Goal: Find specific page/section: Find specific page/section

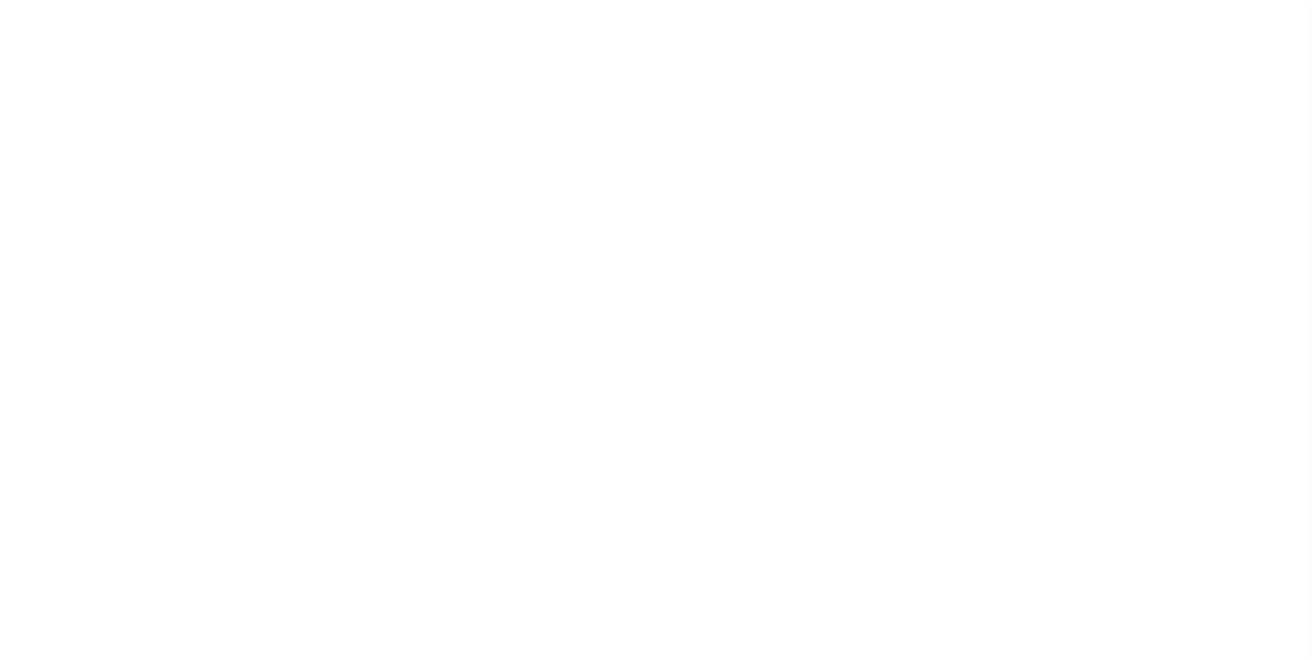
scroll to position [14, 0]
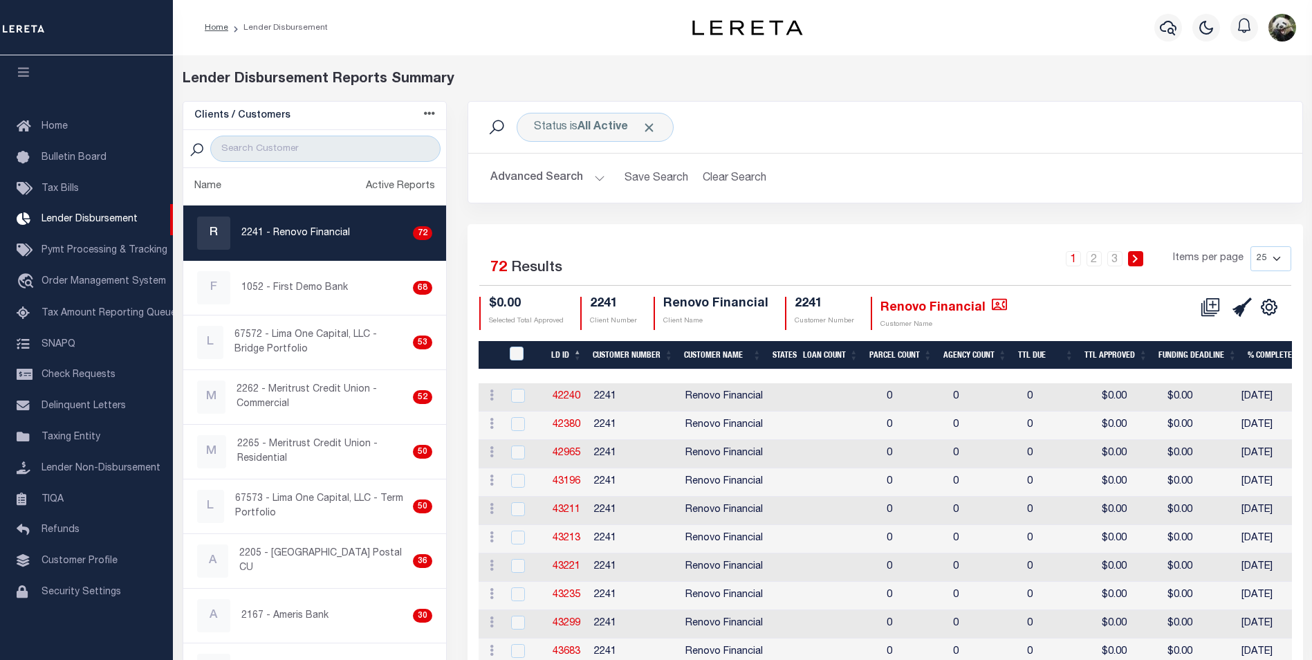
click at [302, 247] on div "R 2241 - Renovo Financial 72" at bounding box center [315, 232] width 236 height 33
checkbox input "true"
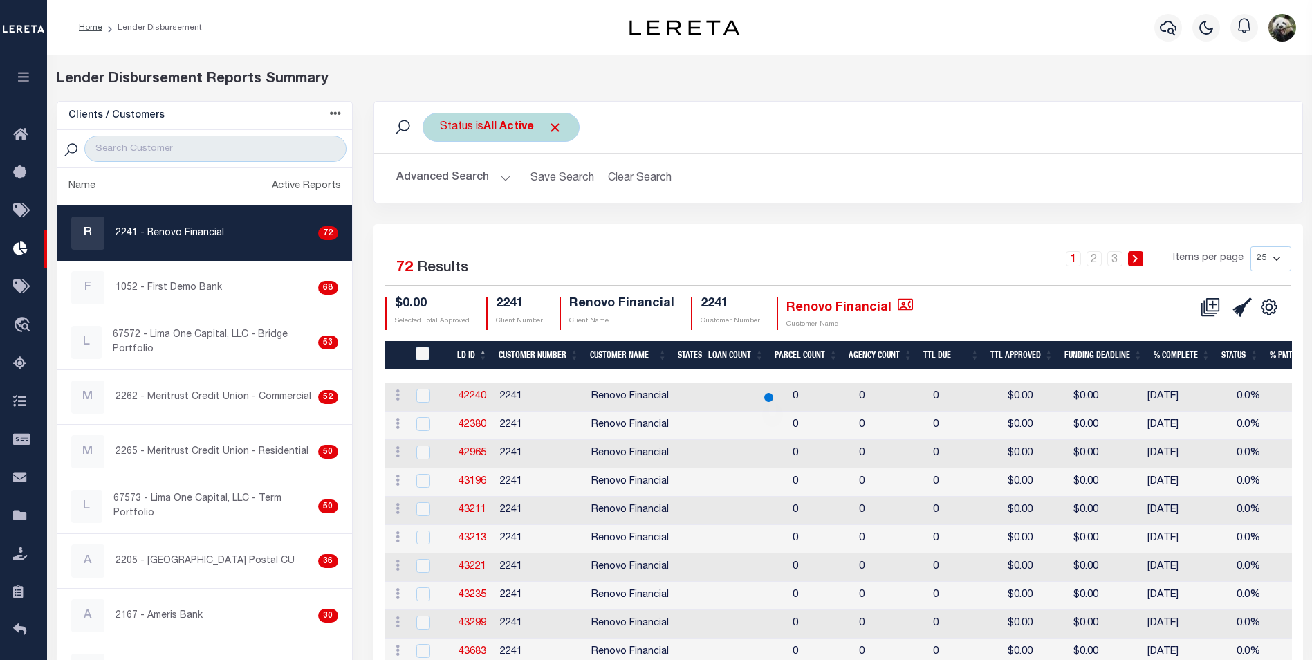
drag, startPoint x: 482, startPoint y: 110, endPoint x: 489, endPoint y: 116, distance: 8.9
click at [483, 110] on div "Status is All Active Search" at bounding box center [838, 127] width 928 height 51
click at [492, 122] on b "All Active" at bounding box center [508, 127] width 50 height 11
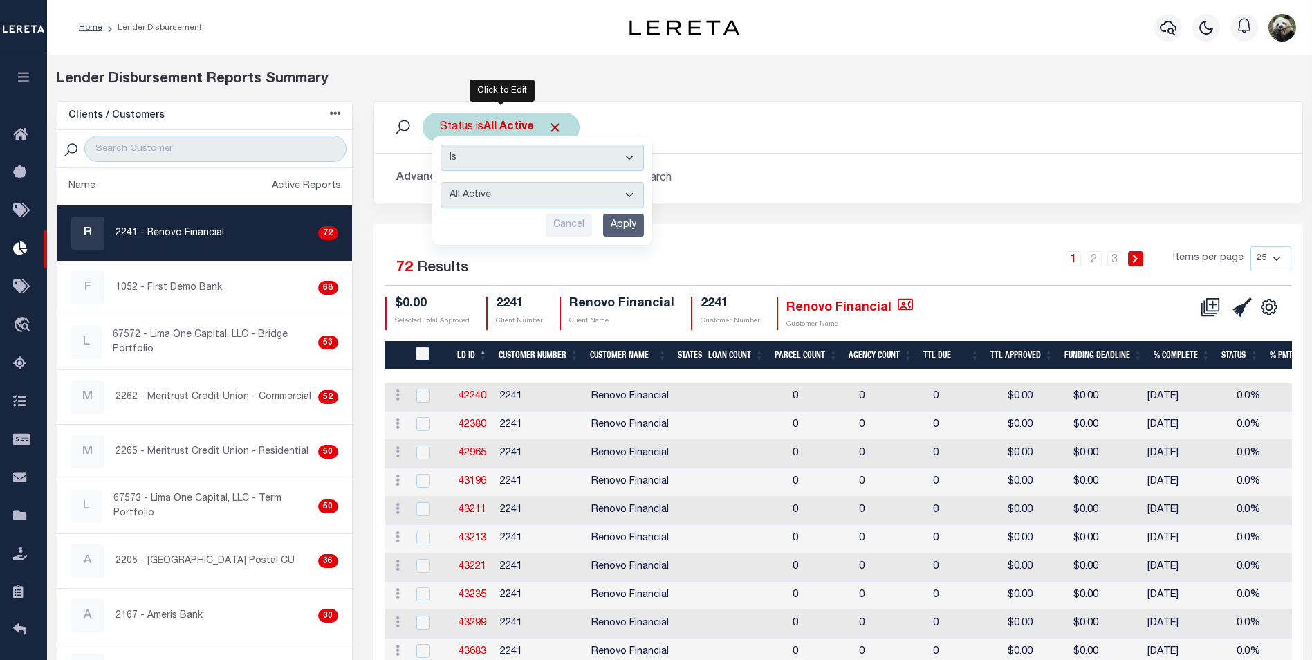
drag, startPoint x: 534, startPoint y: 199, endPoint x: 519, endPoint y: 204, distance: 16.0
click at [534, 199] on select "All Active Approval In Progress Batching In Progress Complete Do Not Pay Escrow…" at bounding box center [542, 195] width 203 height 26
select select "REC"
click at [441, 182] on select "All Active Approval In Progress Batching In Progress Complete Do Not Pay Escrow…" at bounding box center [542, 195] width 203 height 26
click at [634, 228] on input "Apply" at bounding box center [623, 225] width 41 height 23
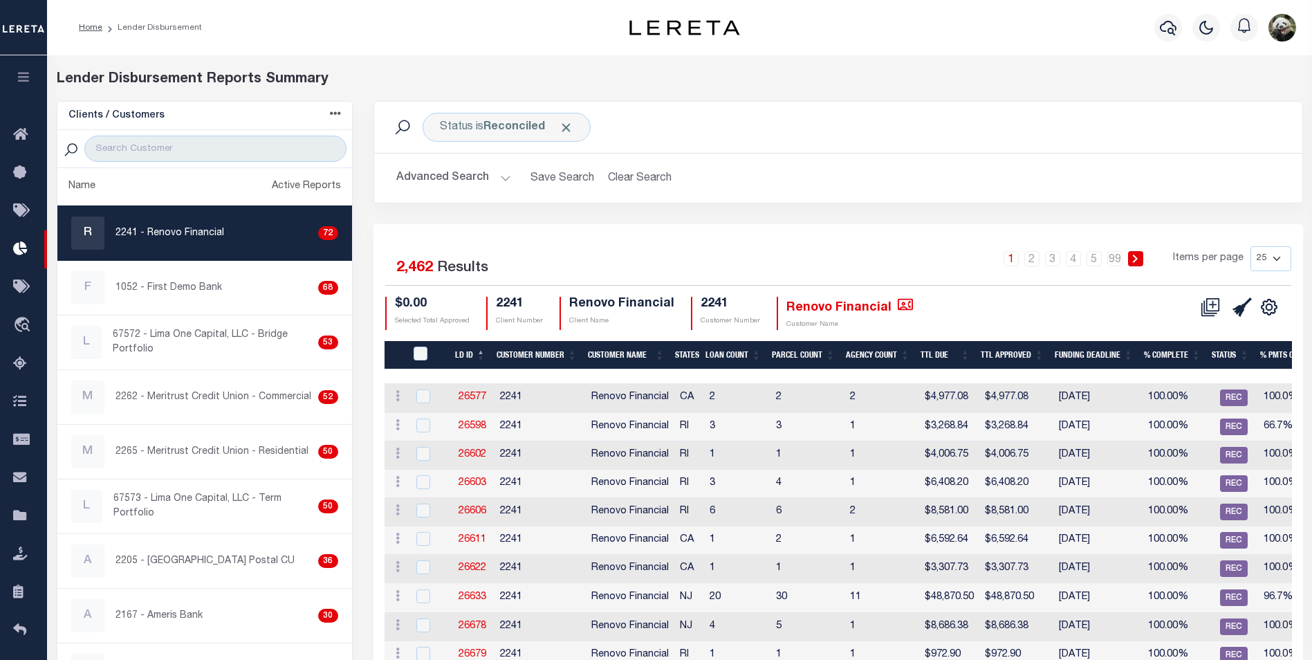
click at [1286, 262] on select "25 50 100 200" at bounding box center [1271, 258] width 41 height 25
select select "200"
click at [1251, 246] on select "25 50 100 200" at bounding box center [1271, 258] width 41 height 25
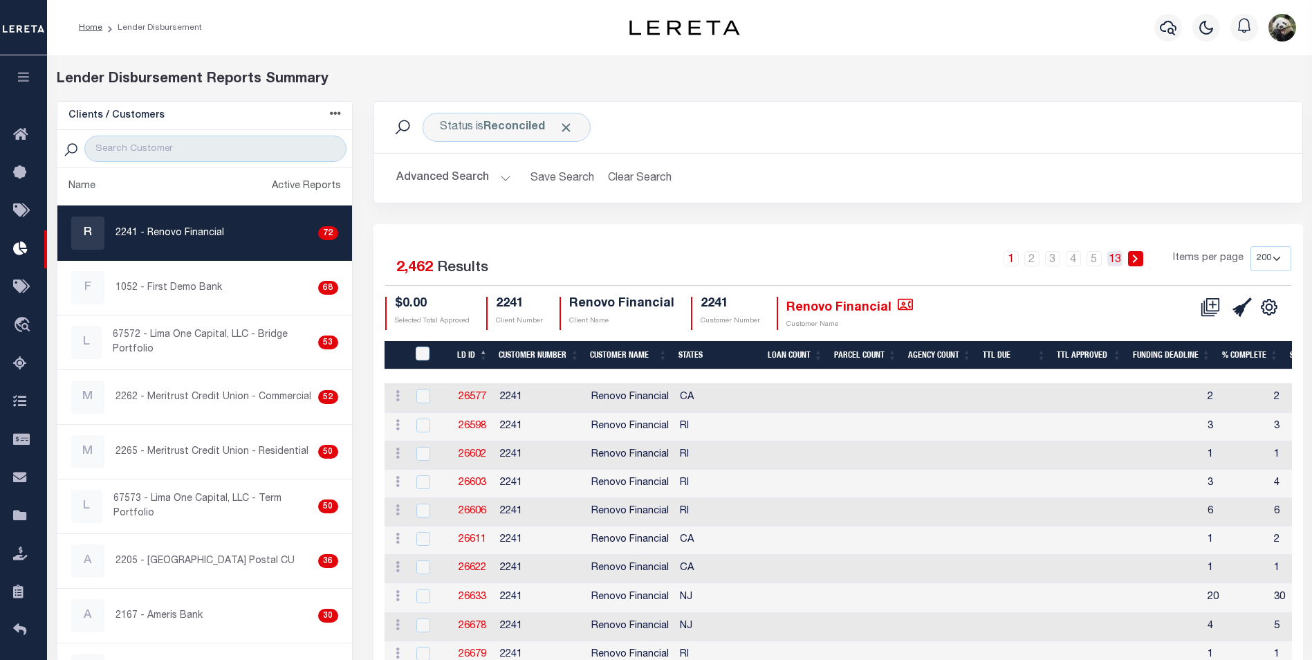
click at [1114, 261] on link "13" at bounding box center [1114, 258] width 15 height 15
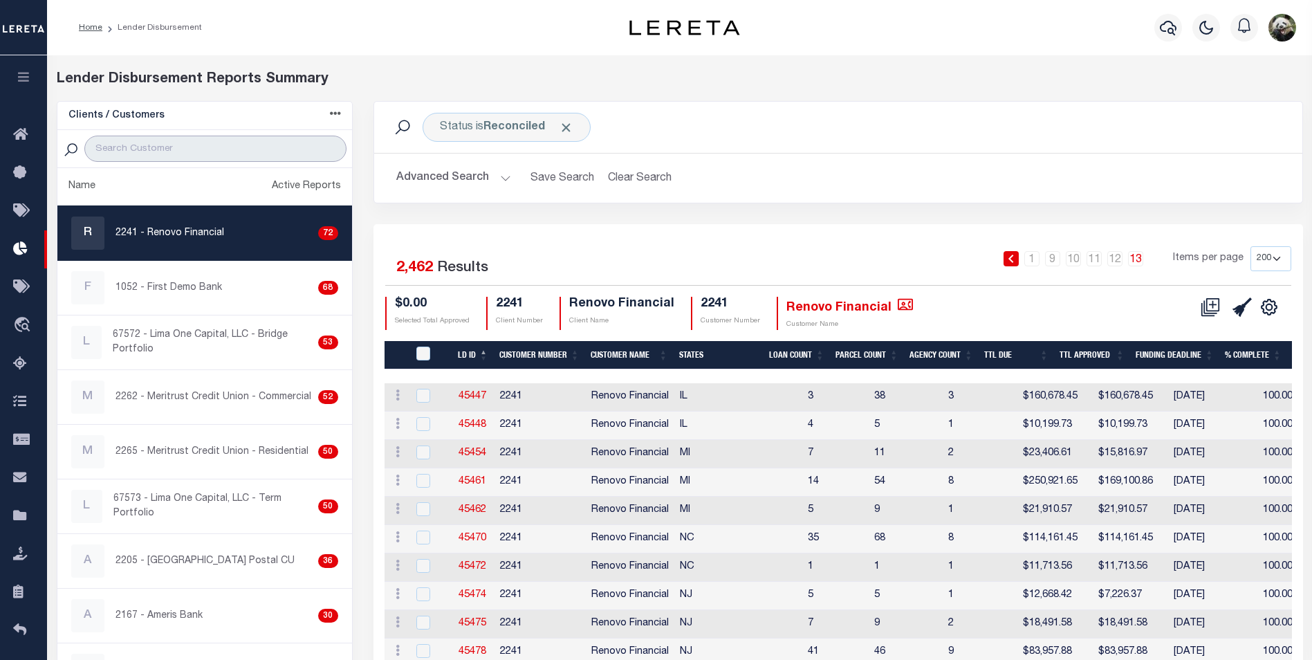
click at [221, 147] on input "search" at bounding box center [214, 149] width 261 height 26
type input "CROSS"
select select "200"
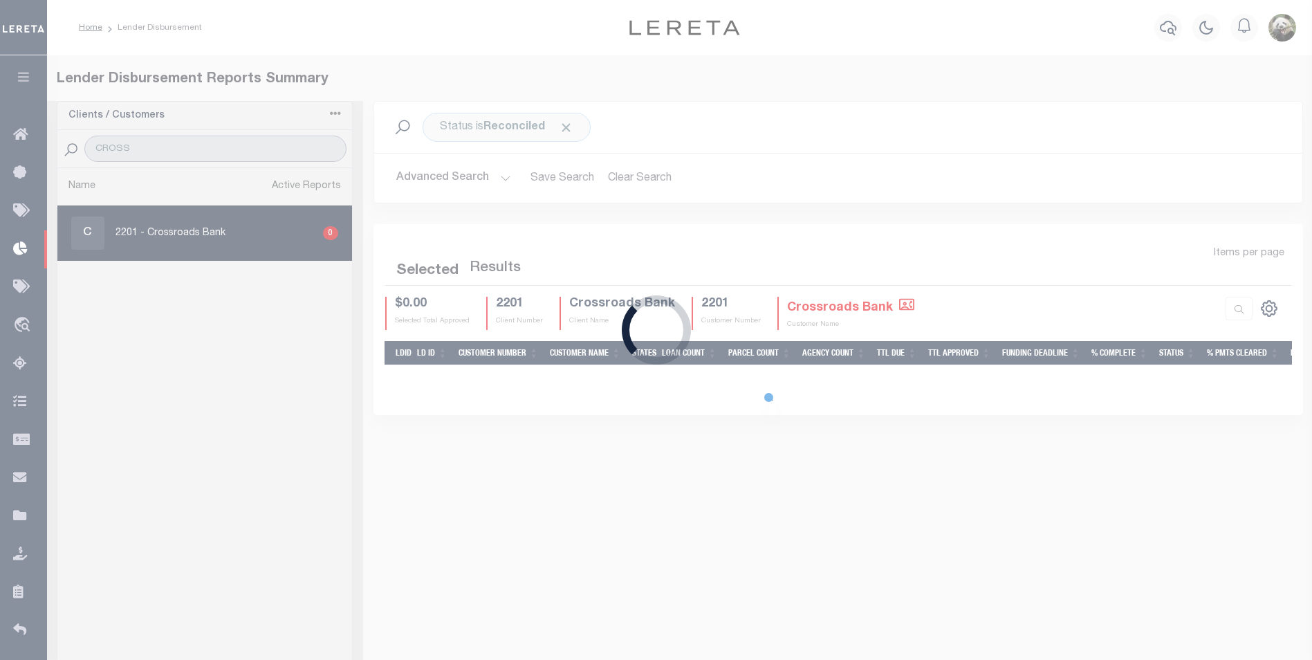
select select "200"
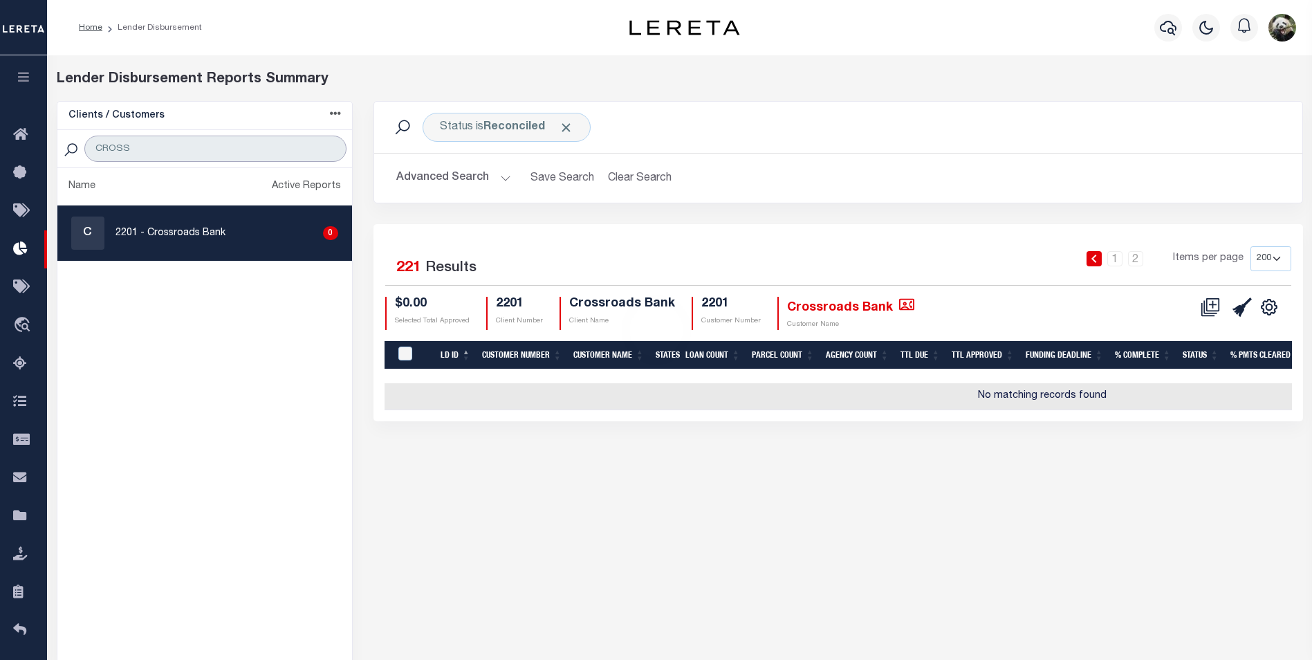
type input "CROSS"
drag, startPoint x: 239, startPoint y: 230, endPoint x: 253, endPoint y: 222, distance: 16.4
click at [237, 230] on div "C 2201 - Crossroads Bank 0" at bounding box center [204, 232] width 267 height 33
checkbox input "true"
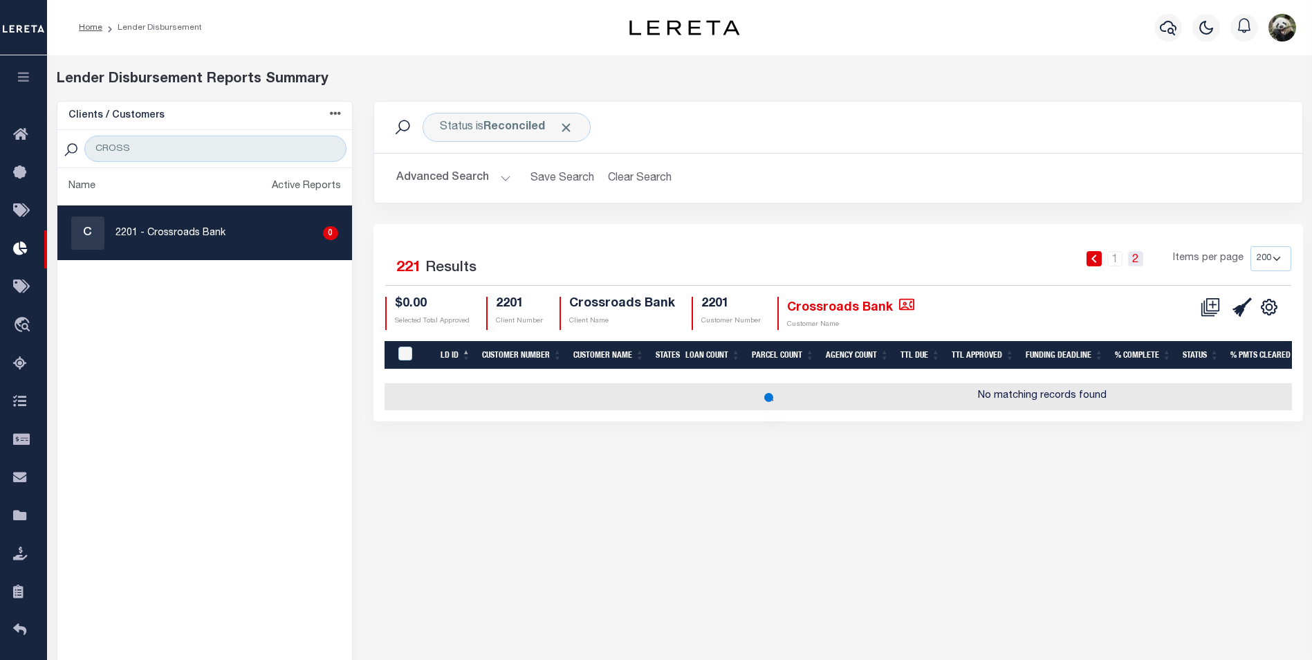
click at [1138, 263] on link "2" at bounding box center [1135, 258] width 15 height 15
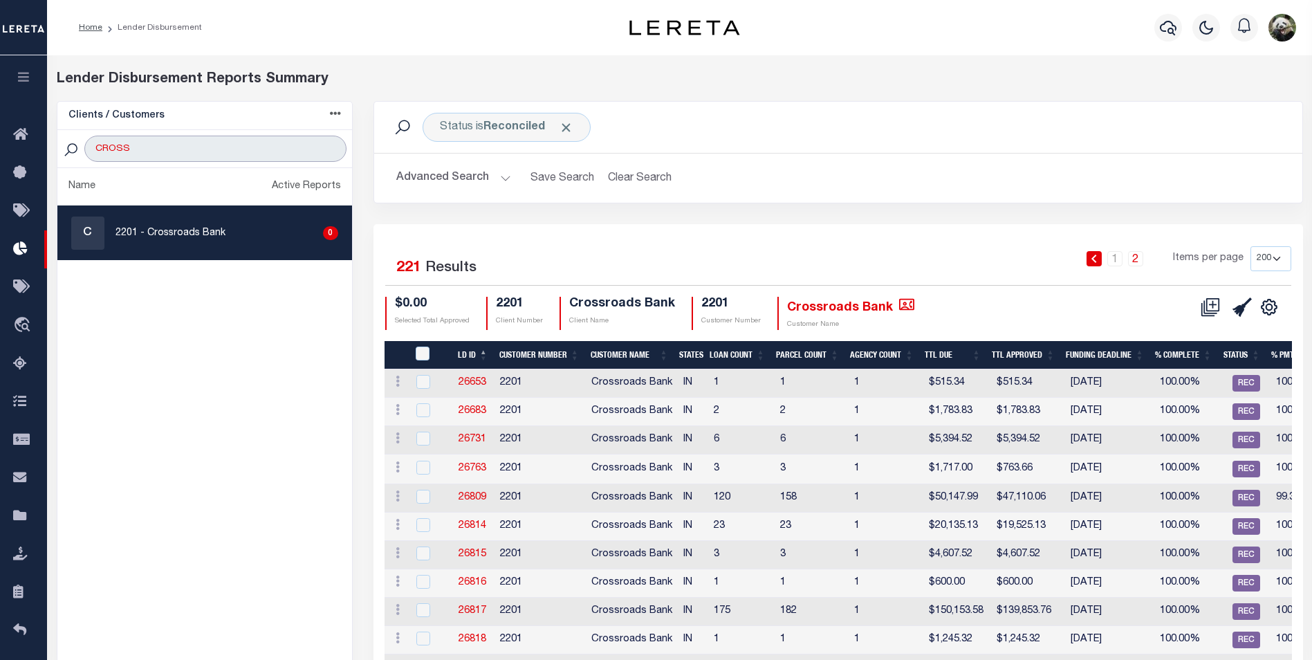
click at [147, 150] on input "CROSS" at bounding box center [214, 149] width 261 height 26
click at [145, 150] on input "CROSS" at bounding box center [214, 149] width 261 height 26
type input "FIRST"
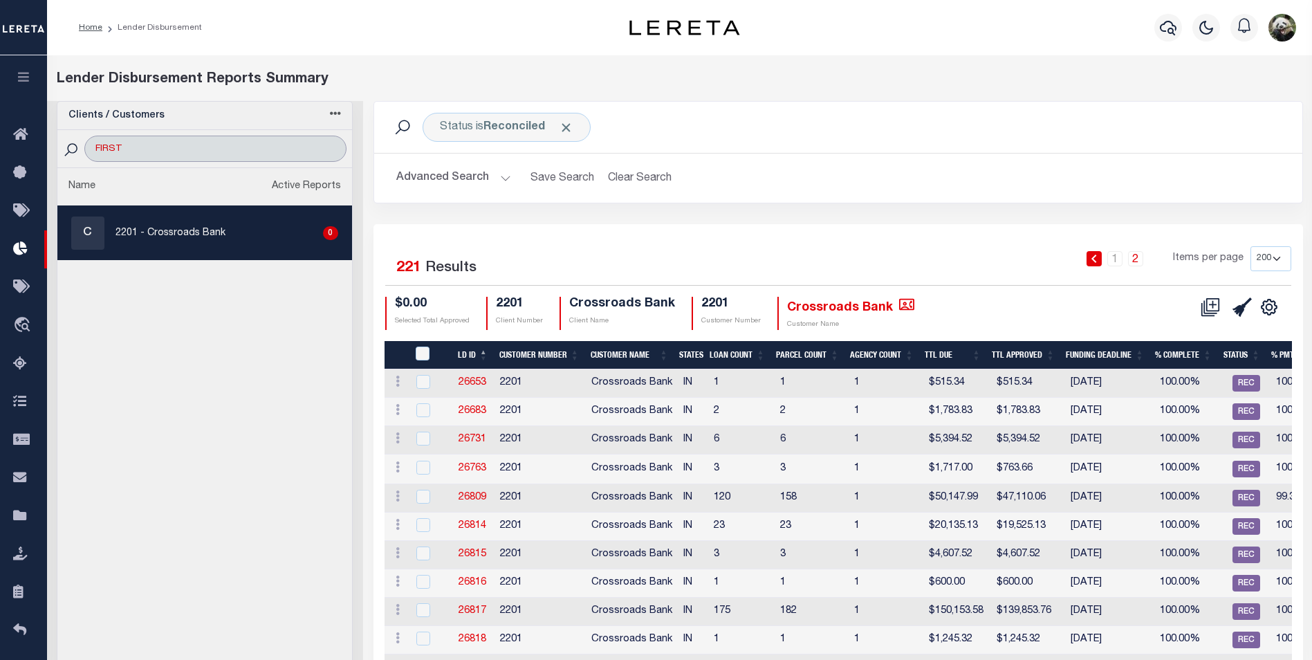
select select "200"
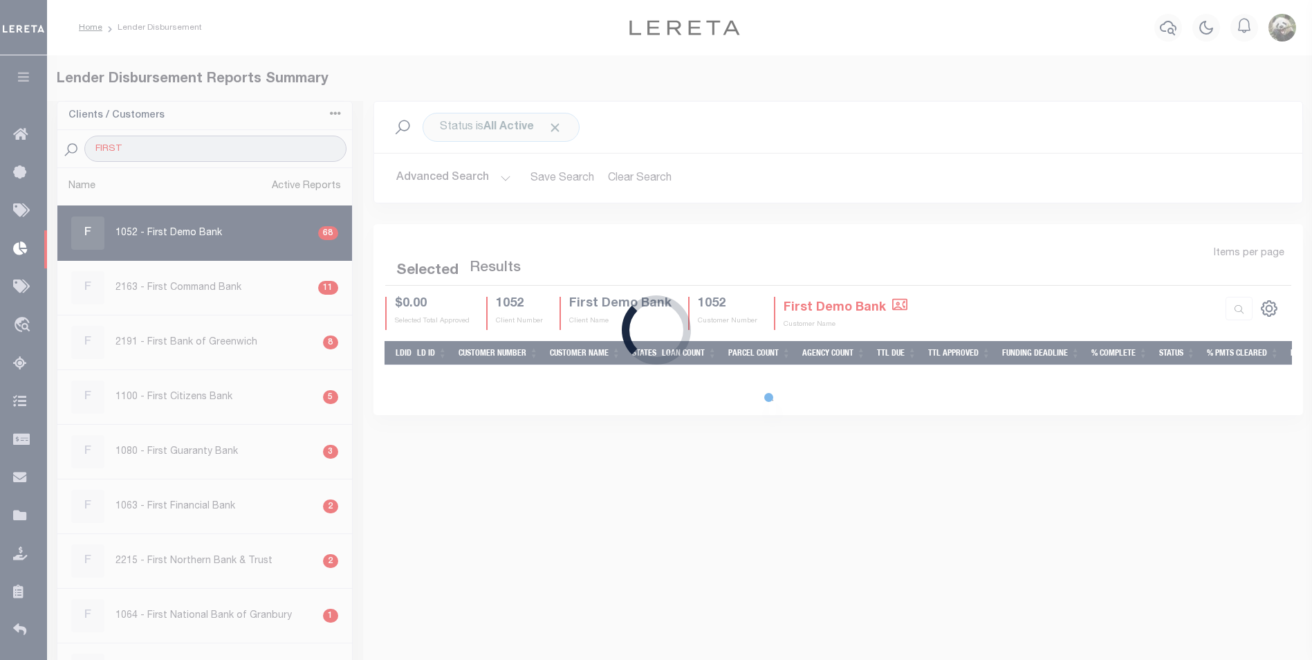
select select "200"
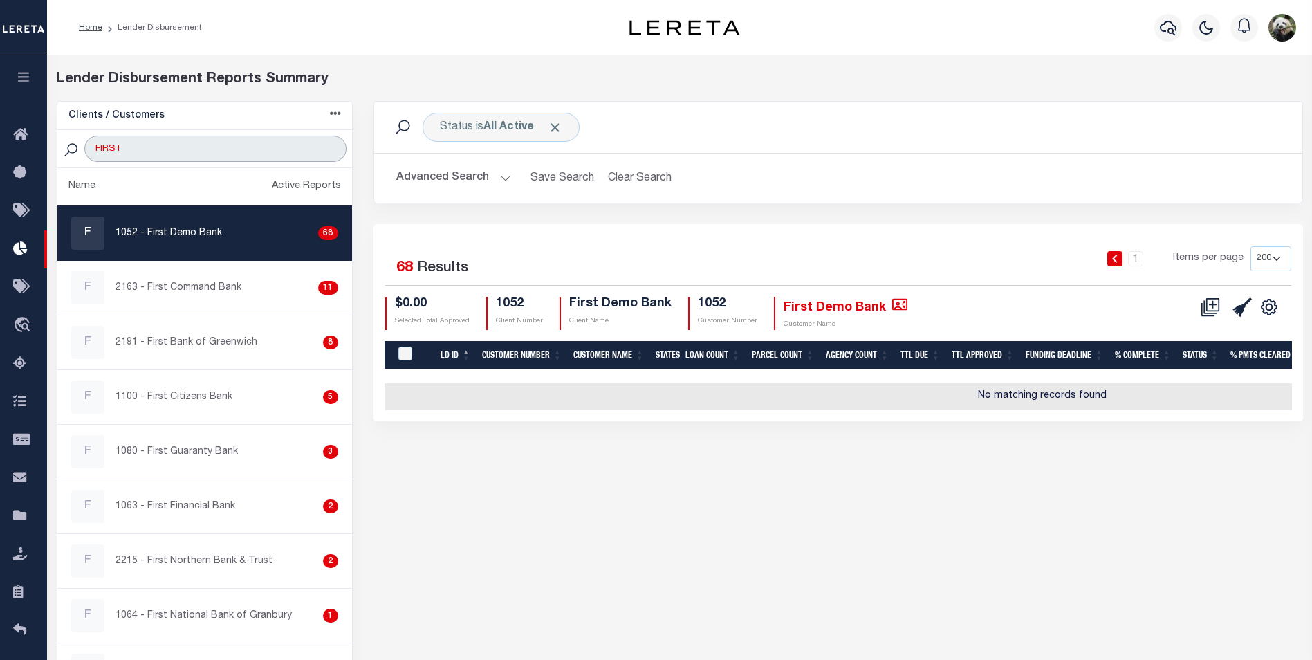
type input "FIRST NO"
select select "200"
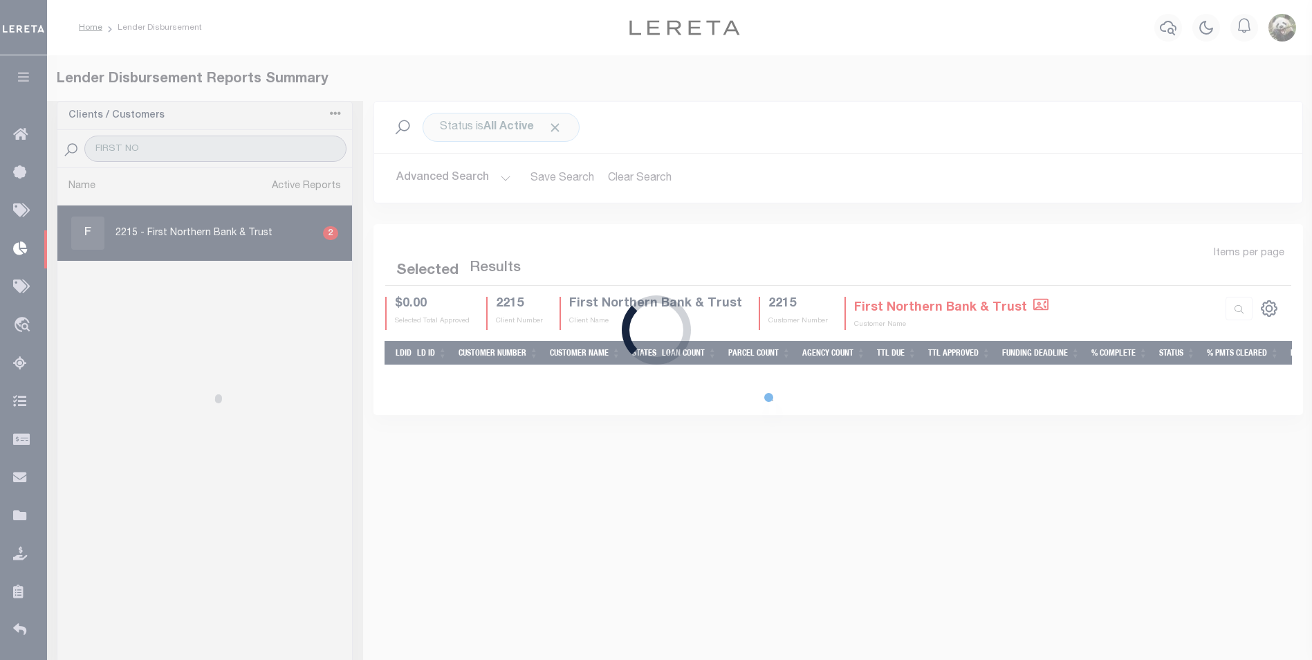
select select "200"
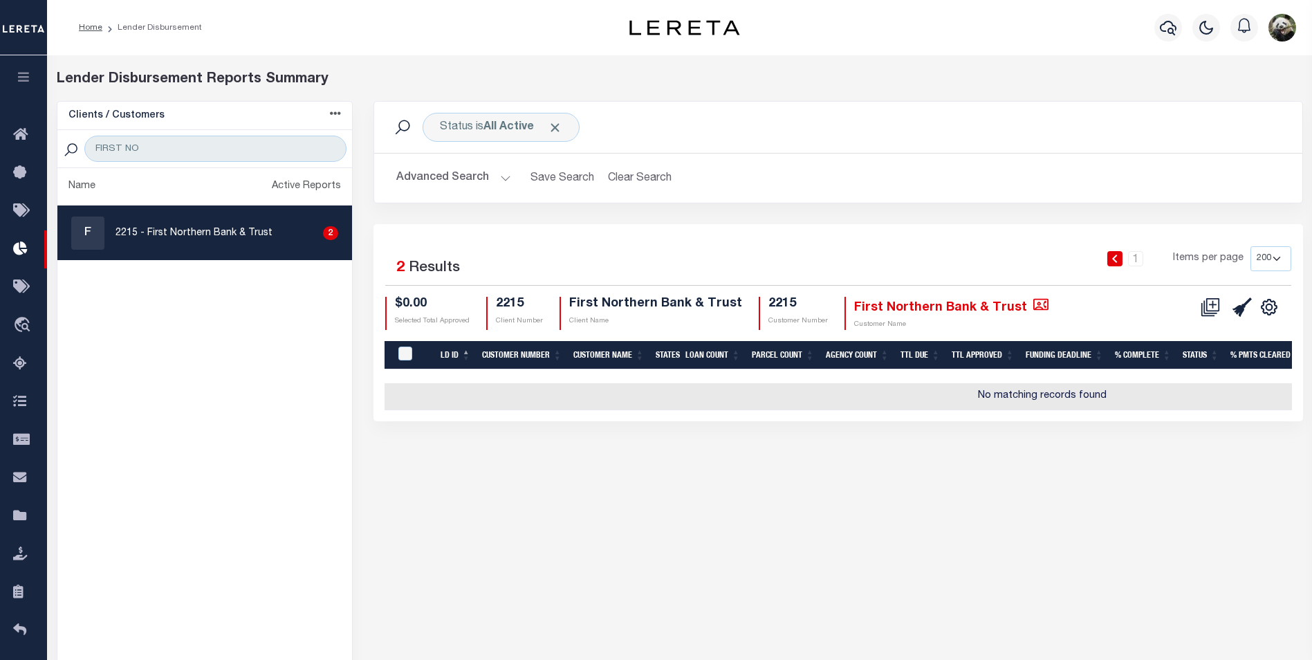
click at [223, 234] on p "2215 - First Northern Bank & Trust" at bounding box center [194, 233] width 157 height 15
checkbox input "true"
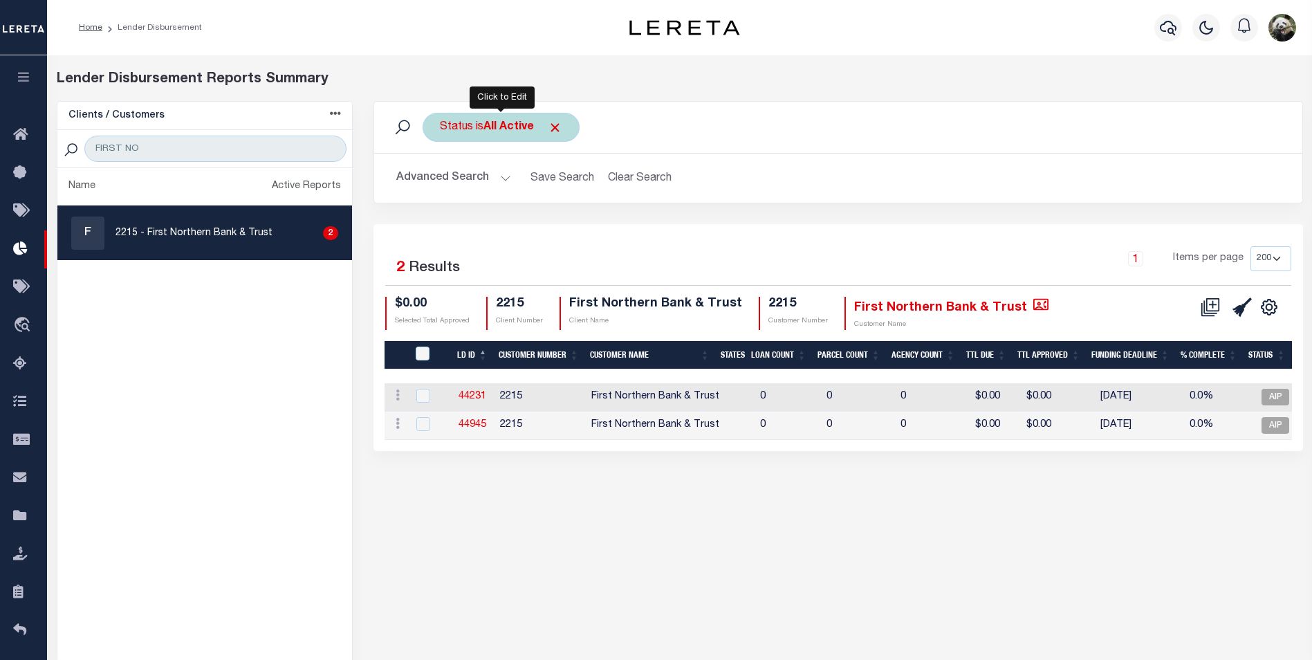
click at [522, 126] on b "All Active" at bounding box center [508, 127] width 50 height 11
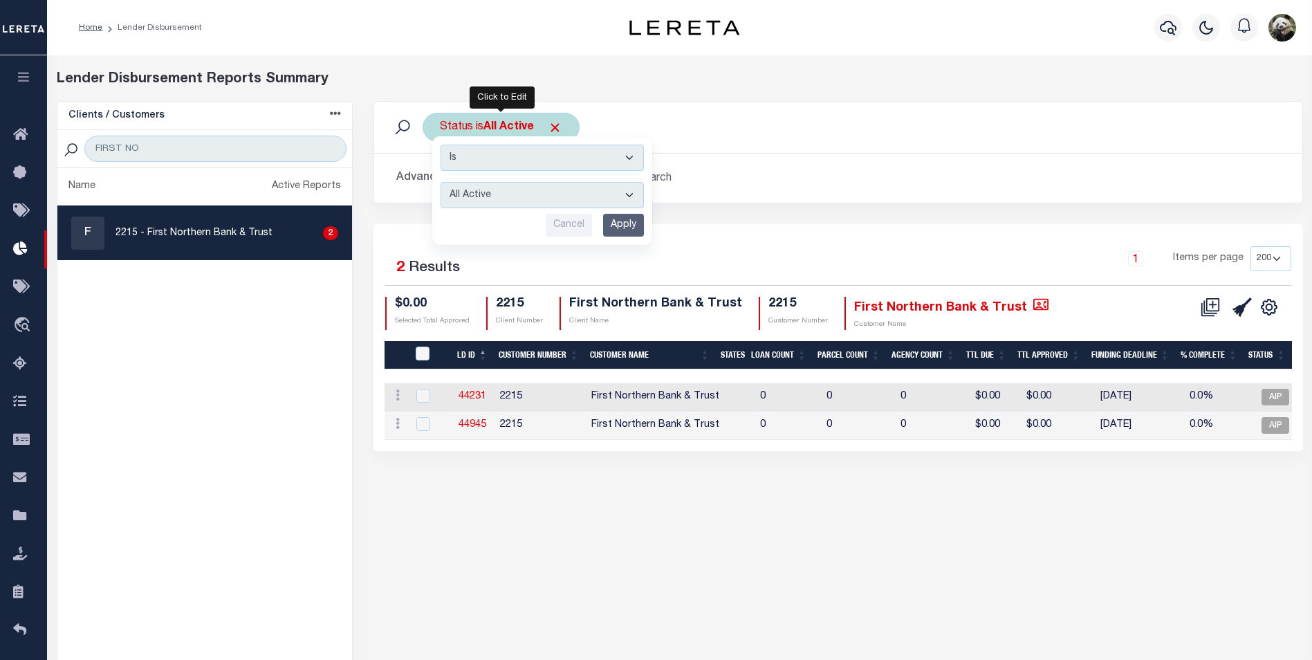
drag, startPoint x: 497, startPoint y: 193, endPoint x: 498, endPoint y: 201, distance: 7.6
click at [497, 193] on select "All Active Approval In Progress Batching In Progress Complete Do Not Pay Escrow…" at bounding box center [542, 195] width 203 height 26
select select "REC"
click at [441, 182] on select "All Active Approval In Progress Batching In Progress Complete Do Not Pay Escrow…" at bounding box center [542, 195] width 203 height 26
click at [640, 219] on input "Apply" at bounding box center [623, 225] width 41 height 23
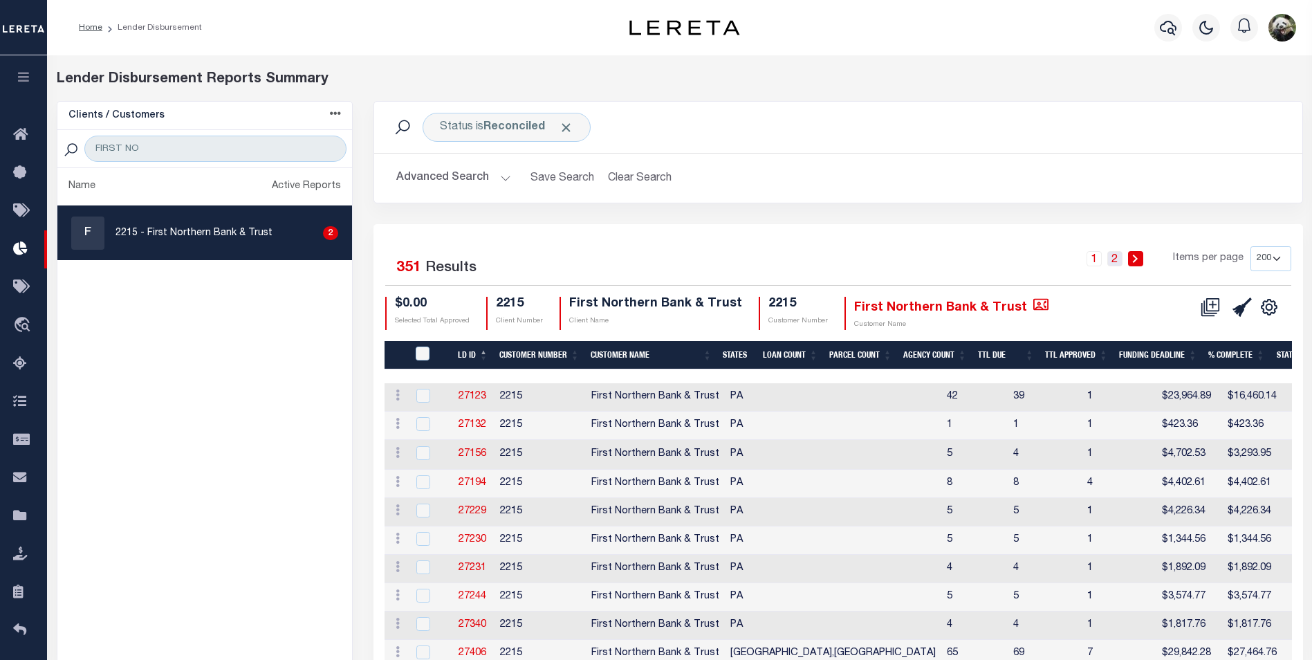
click at [1120, 261] on link "2" at bounding box center [1114, 258] width 15 height 15
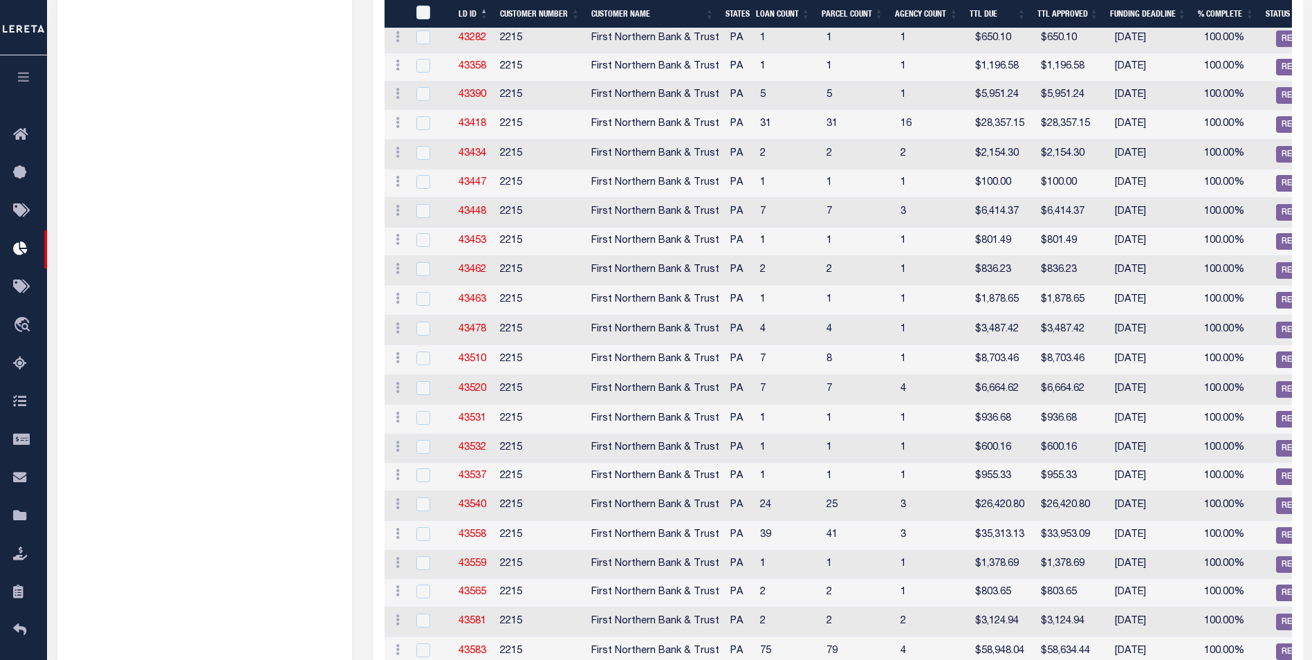
scroll to position [2075, 0]
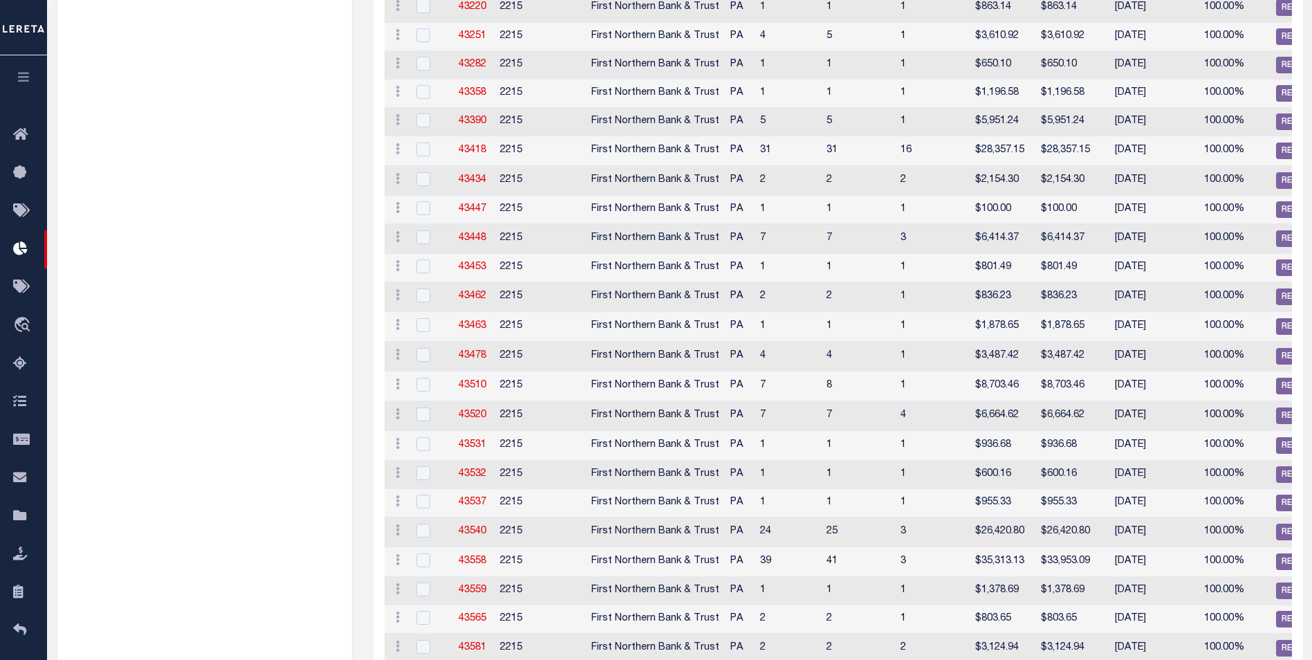
scroll to position [0, 0]
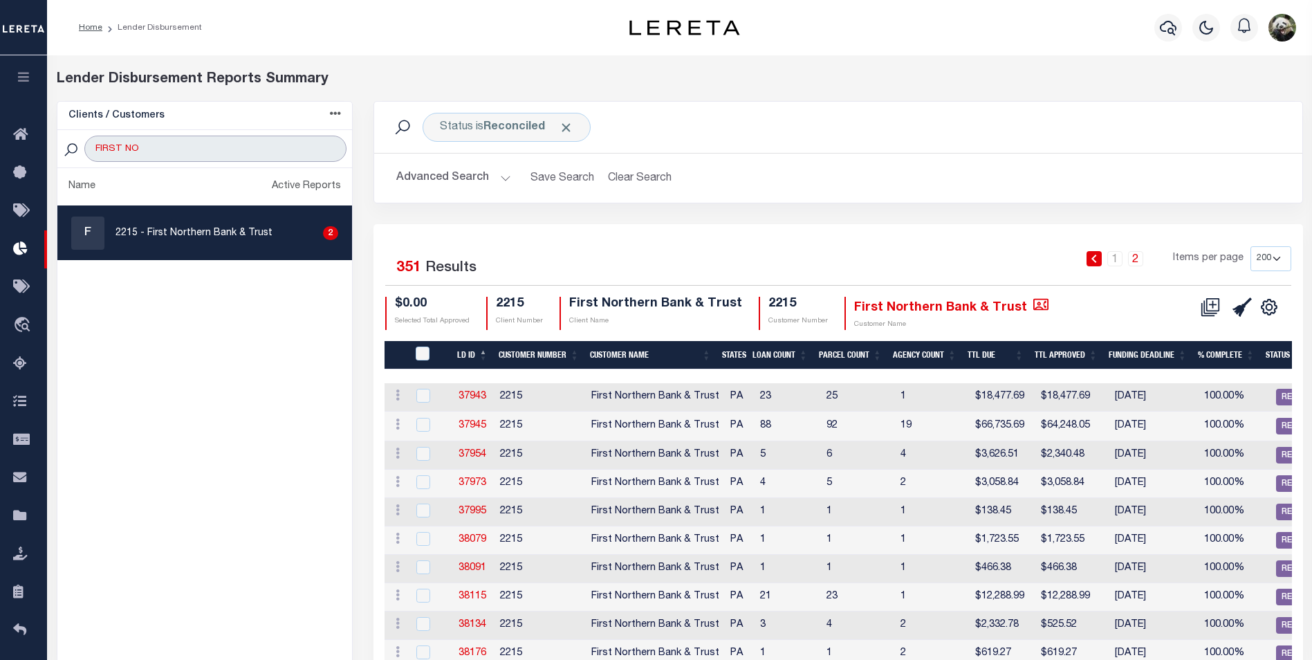
click at [165, 147] on input "FIRST NO" at bounding box center [214, 149] width 261 height 26
click at [165, 149] on input "FIRST NO" at bounding box center [214, 149] width 261 height 26
click at [165, 150] on input "FIRST NO" at bounding box center [214, 149] width 261 height 26
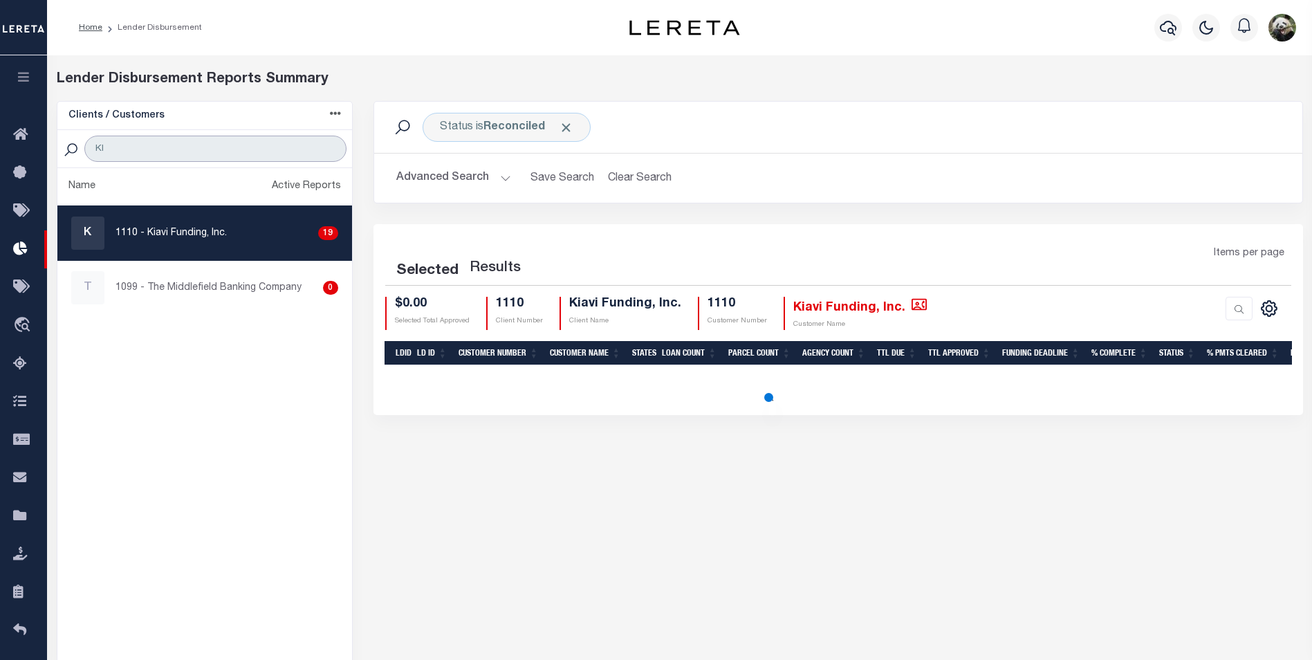
type input "KI"
click at [193, 231] on p "1110 - Kiavi Funding, Inc." at bounding box center [171, 233] width 111 height 15
checkbox input "true"
select select "200"
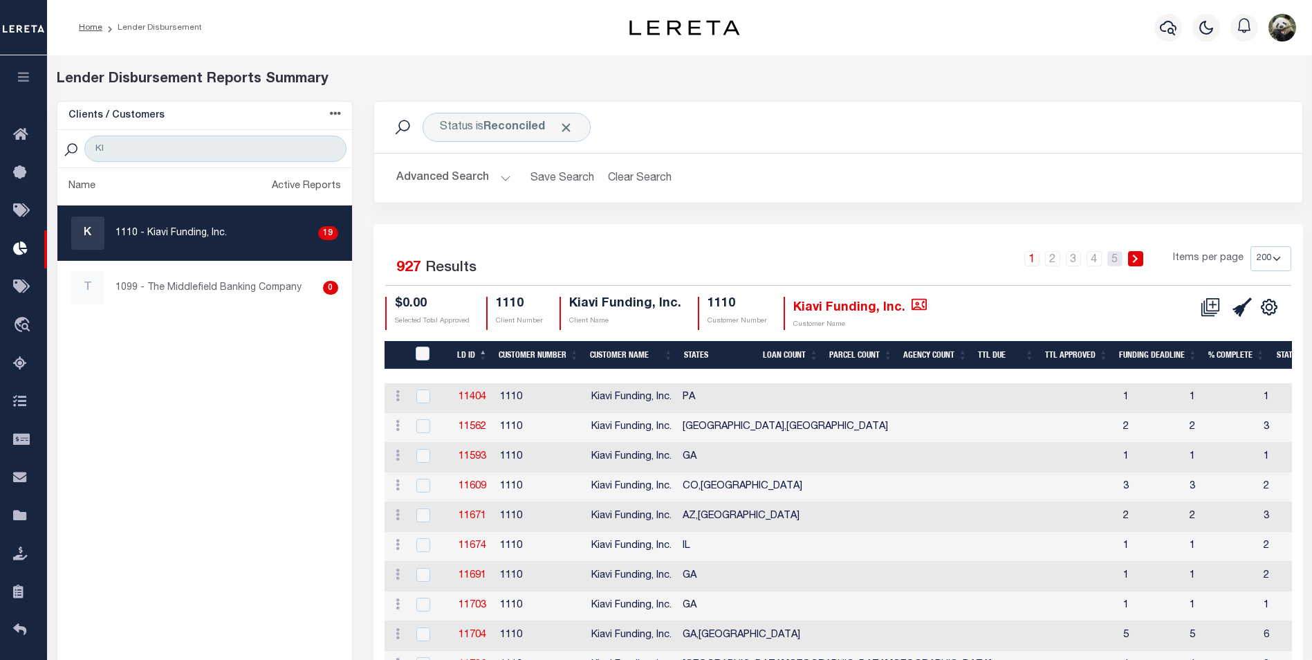
drag, startPoint x: 1112, startPoint y: 261, endPoint x: 1105, endPoint y: 271, distance: 12.3
click at [1112, 261] on link "5" at bounding box center [1114, 258] width 15 height 15
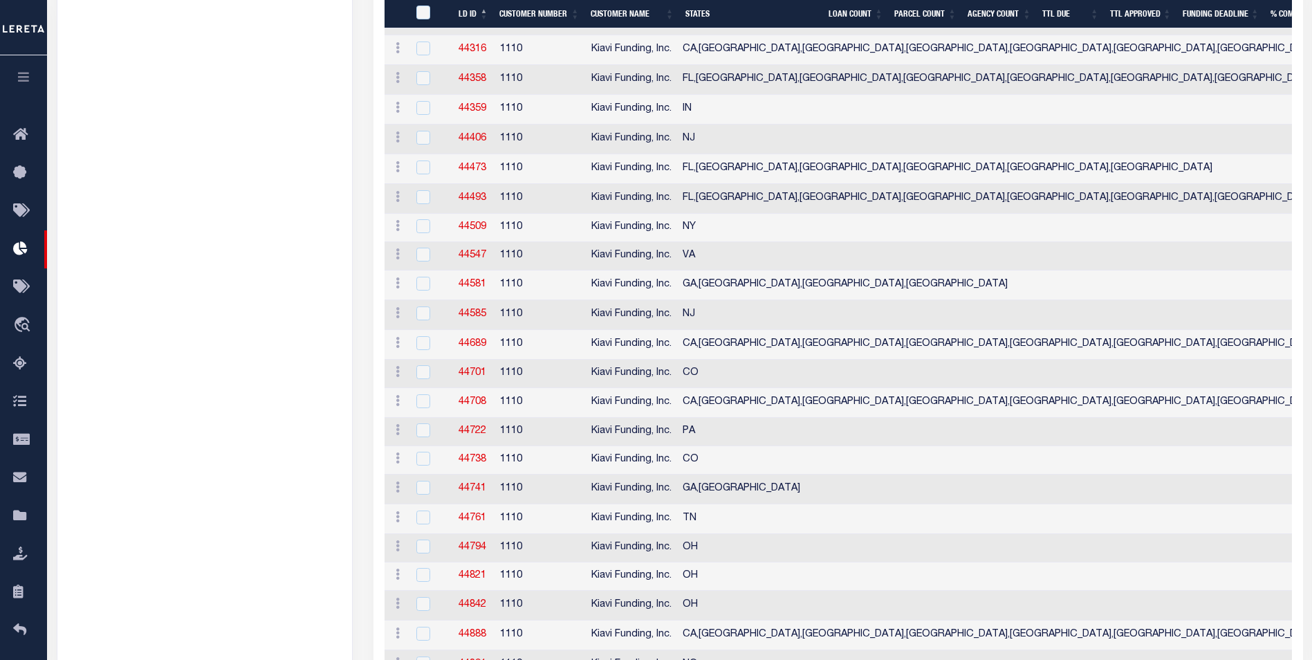
scroll to position [2144, 0]
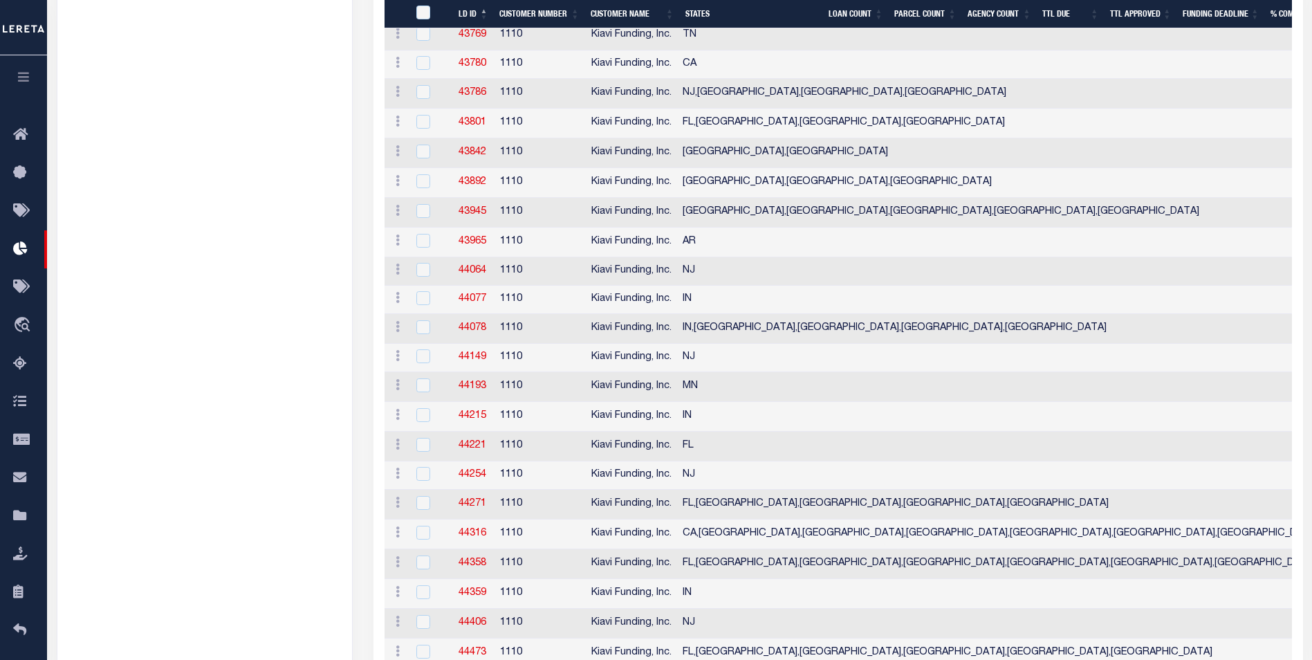
click at [197, 297] on ul "Name Active Reports K 1110 - Kiavi Funding, Inc. 19 T 1099 - The Middlefield Ba…" at bounding box center [204, 281] width 295 height 4515
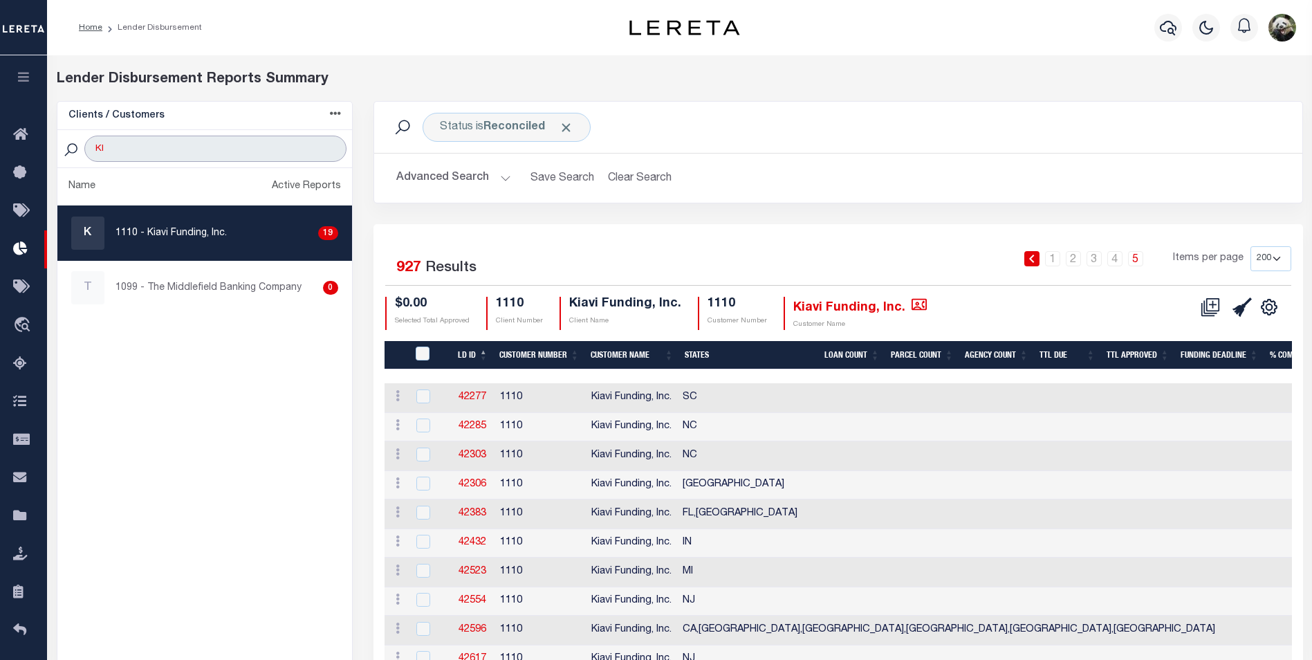
click at [214, 156] on input "KI" at bounding box center [214, 149] width 261 height 26
type input "SIGNAL"
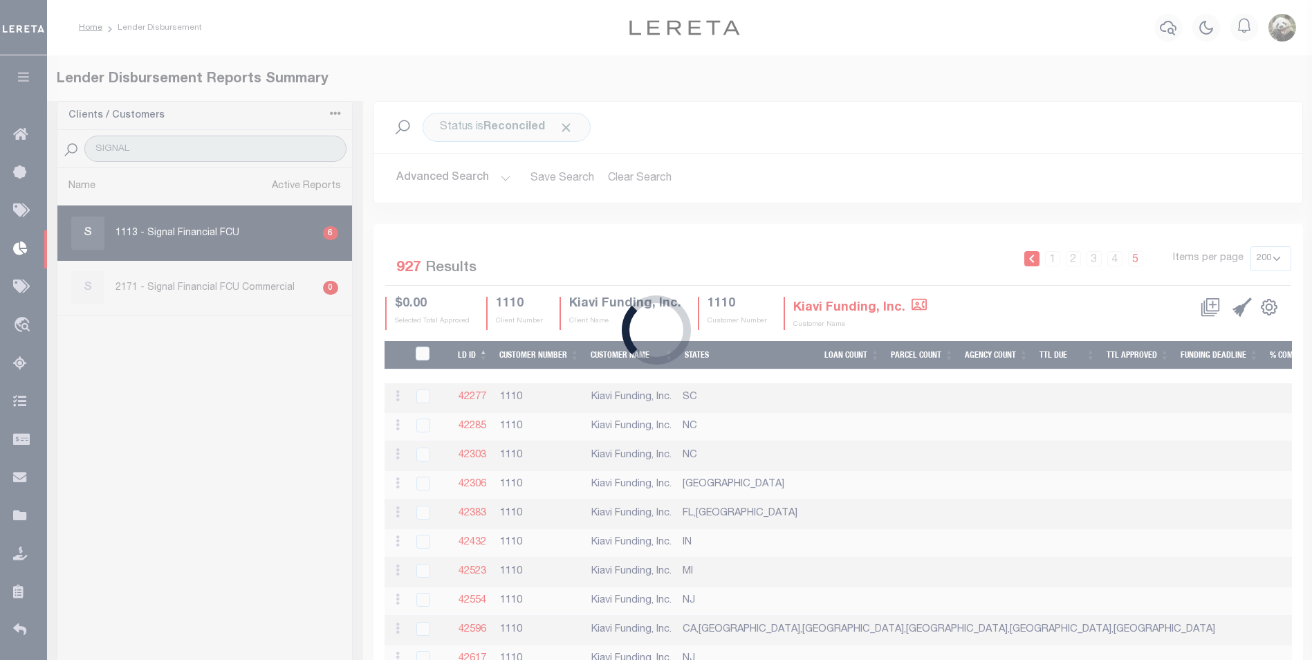
select select "200"
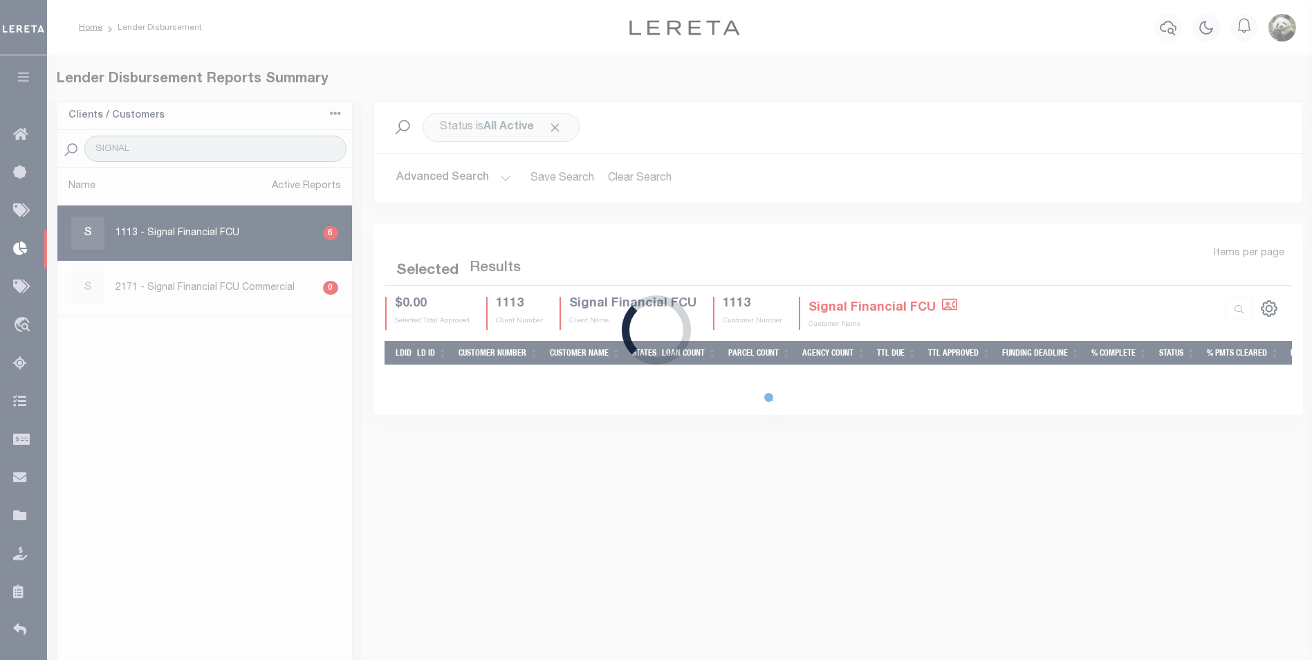
select select "200"
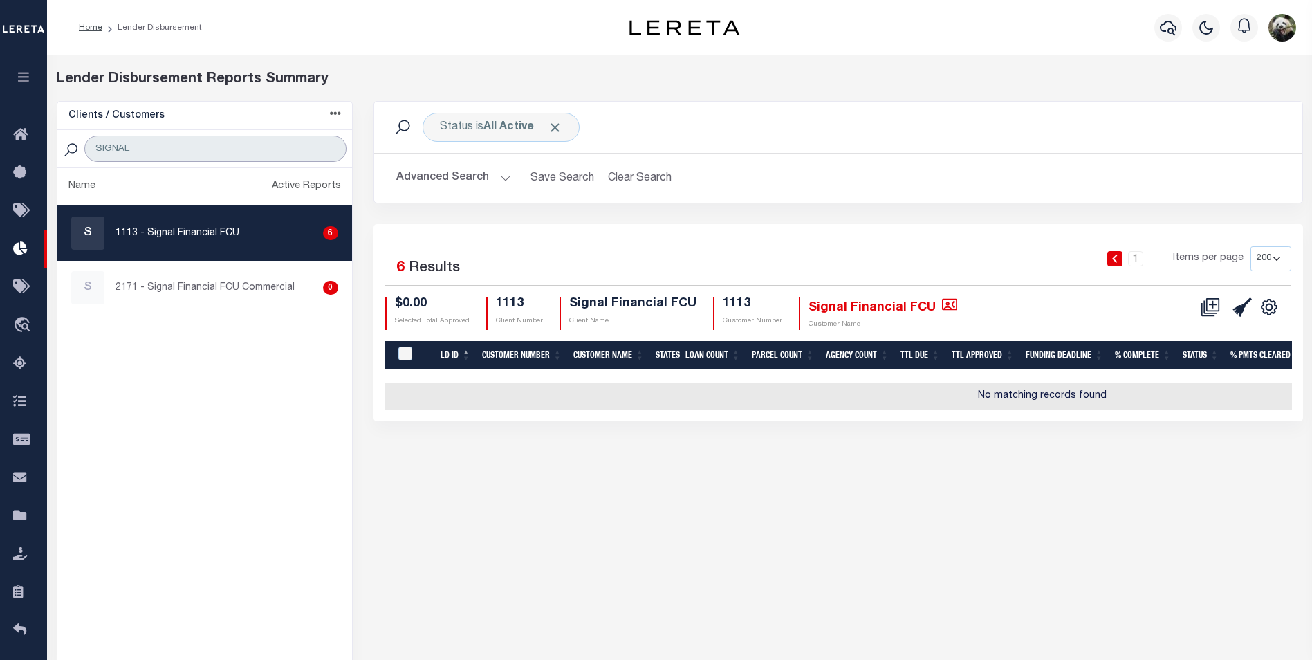
type input "SIGNAL"
click at [172, 230] on p "1113 - Signal Financial FCU" at bounding box center [178, 233] width 124 height 15
checkbox input "true"
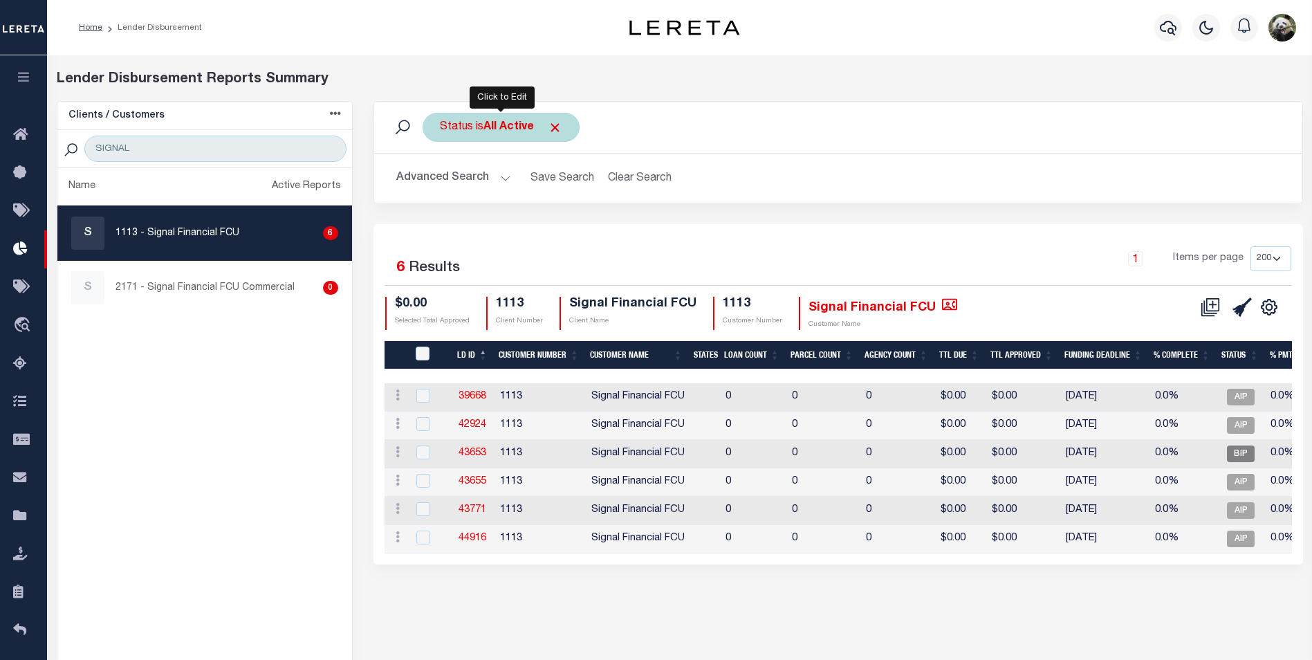
click at [498, 129] on b "All Active" at bounding box center [508, 127] width 50 height 11
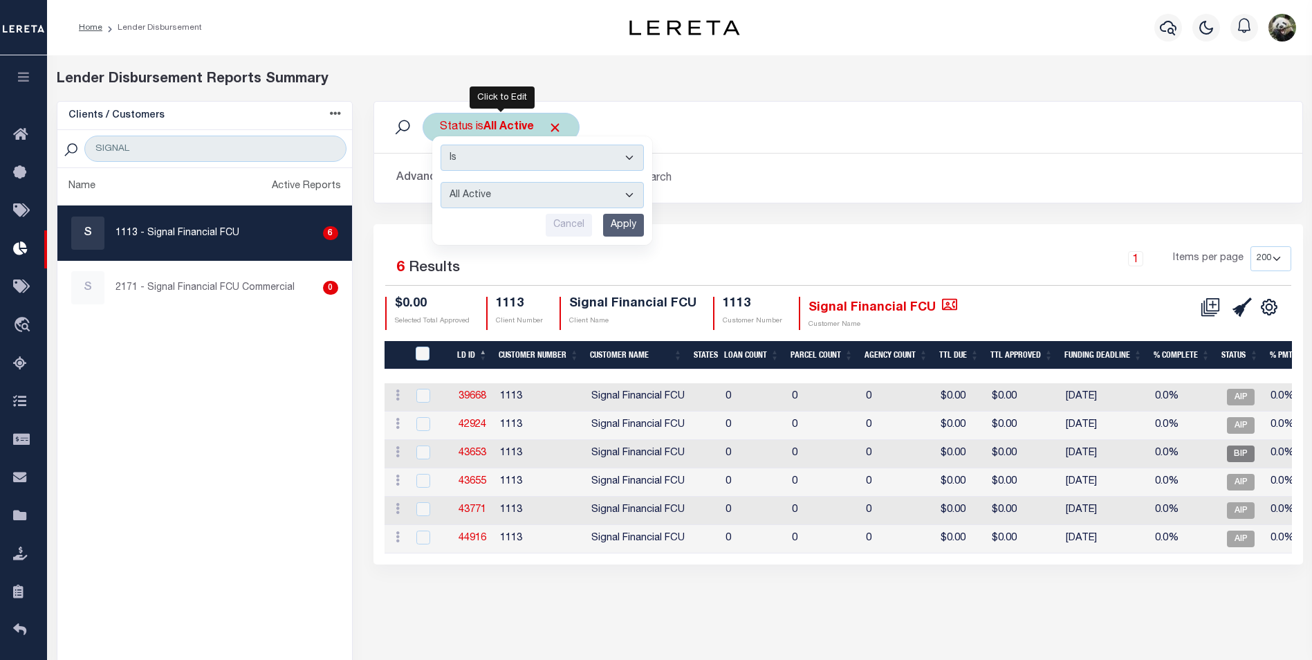
click at [488, 192] on select "All Active Approval In Progress Batching In Progress Complete Do Not Pay Escrow…" at bounding box center [542, 195] width 203 height 26
select select "REC"
click at [441, 182] on select "All Active Approval In Progress Batching In Progress Complete Do Not Pay Escrow…" at bounding box center [542, 195] width 203 height 26
click at [618, 228] on input "Apply" at bounding box center [623, 225] width 41 height 23
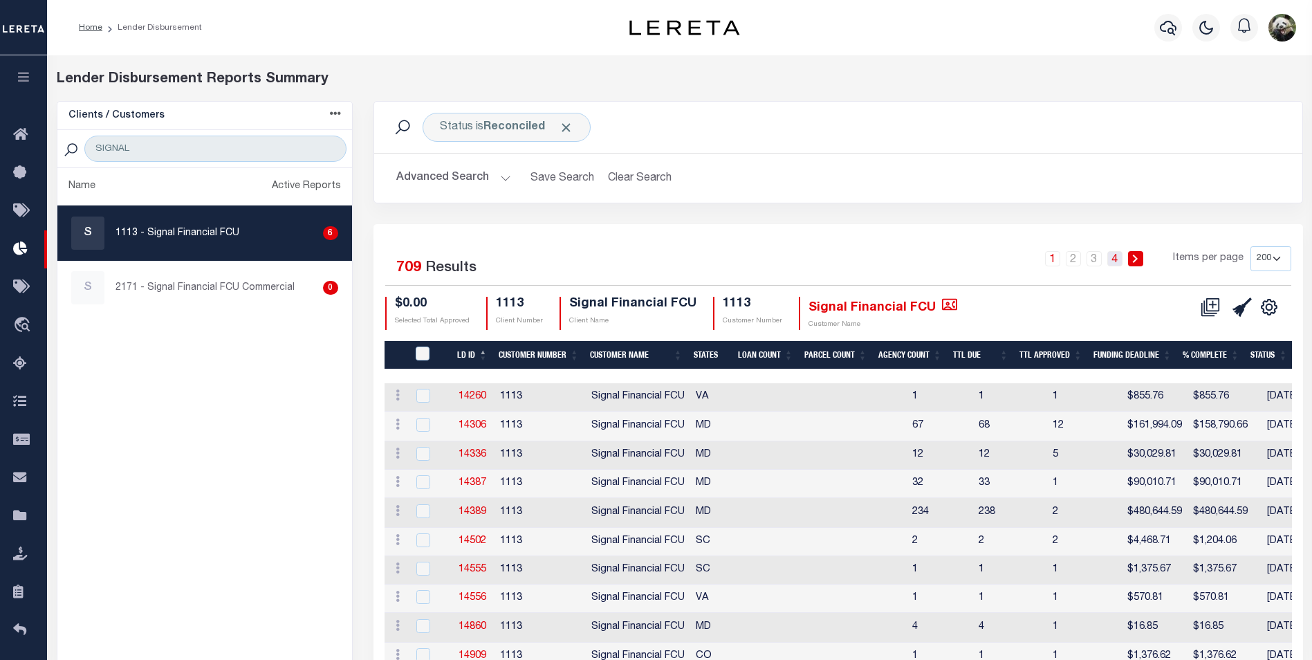
click at [1112, 260] on link "4" at bounding box center [1114, 258] width 15 height 15
click at [1138, 254] on link "4" at bounding box center [1135, 258] width 15 height 15
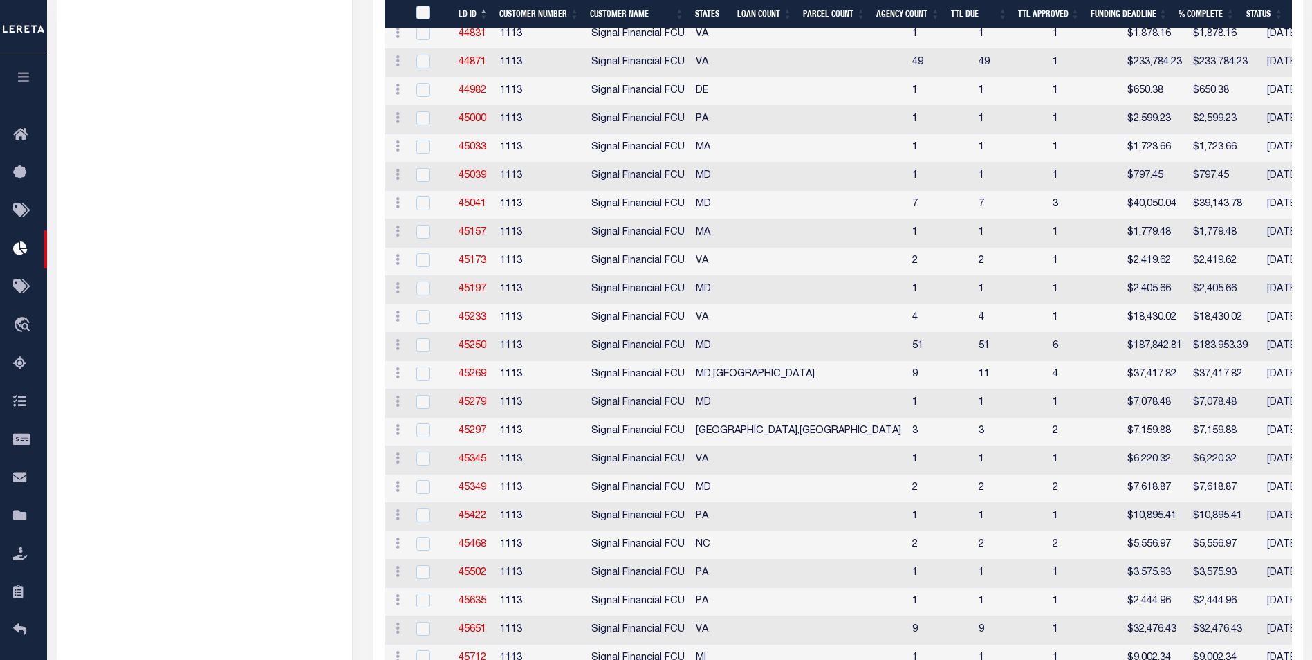
scroll to position [2767, 0]
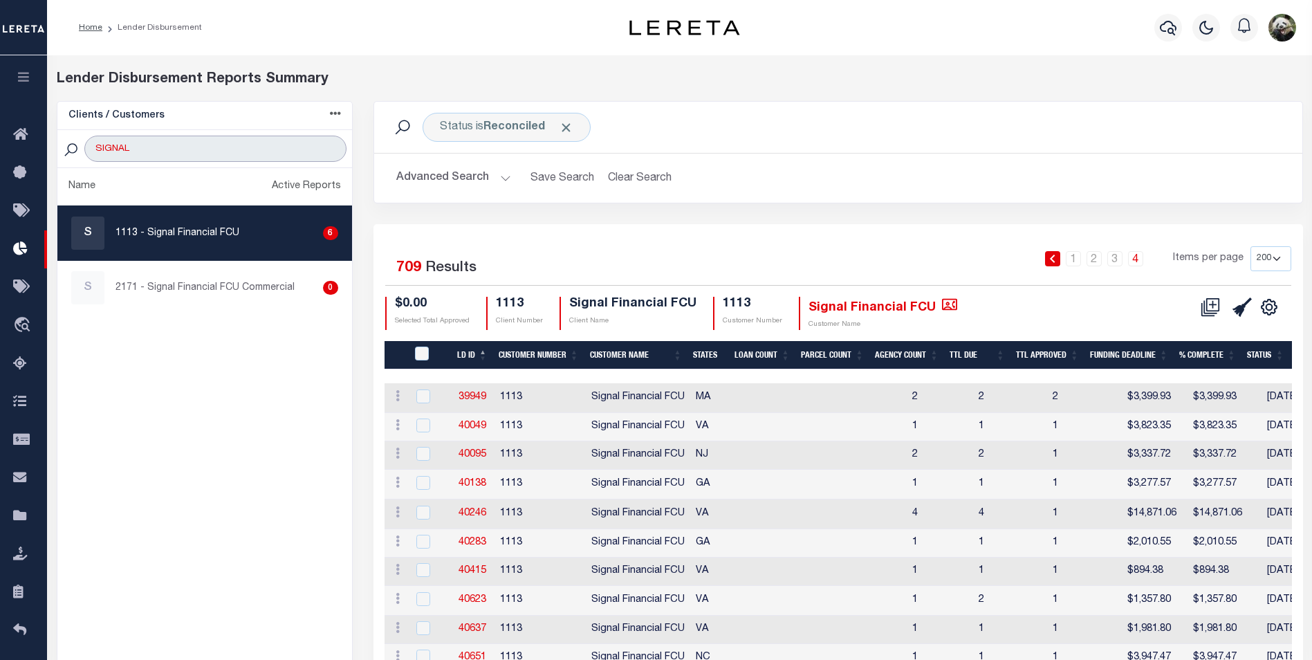
click at [259, 151] on input "SIGNAL" at bounding box center [214, 149] width 261 height 26
type input "WEST"
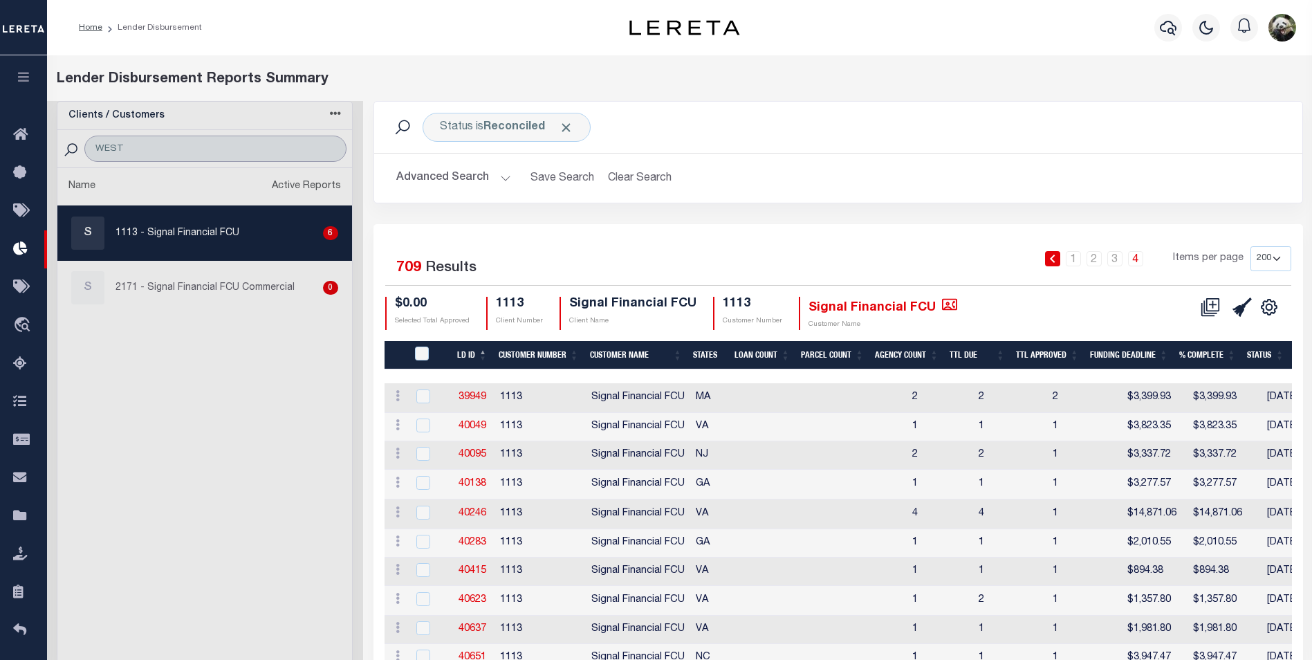
select select "200"
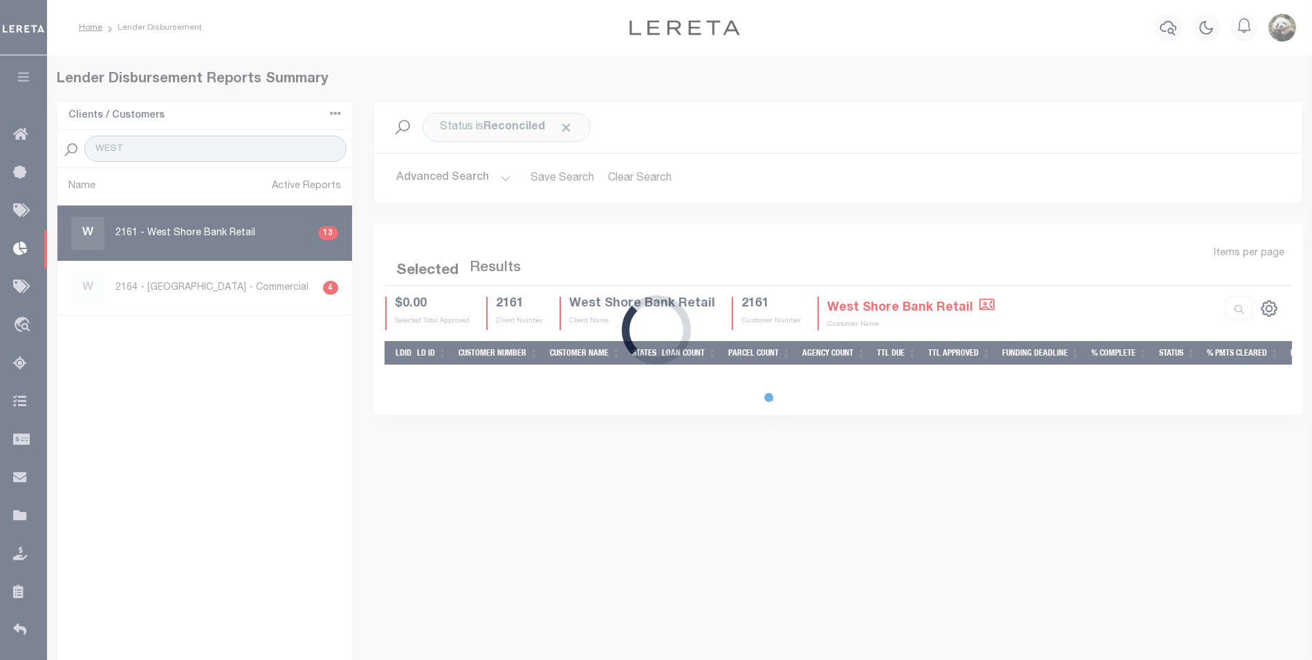
select select "200"
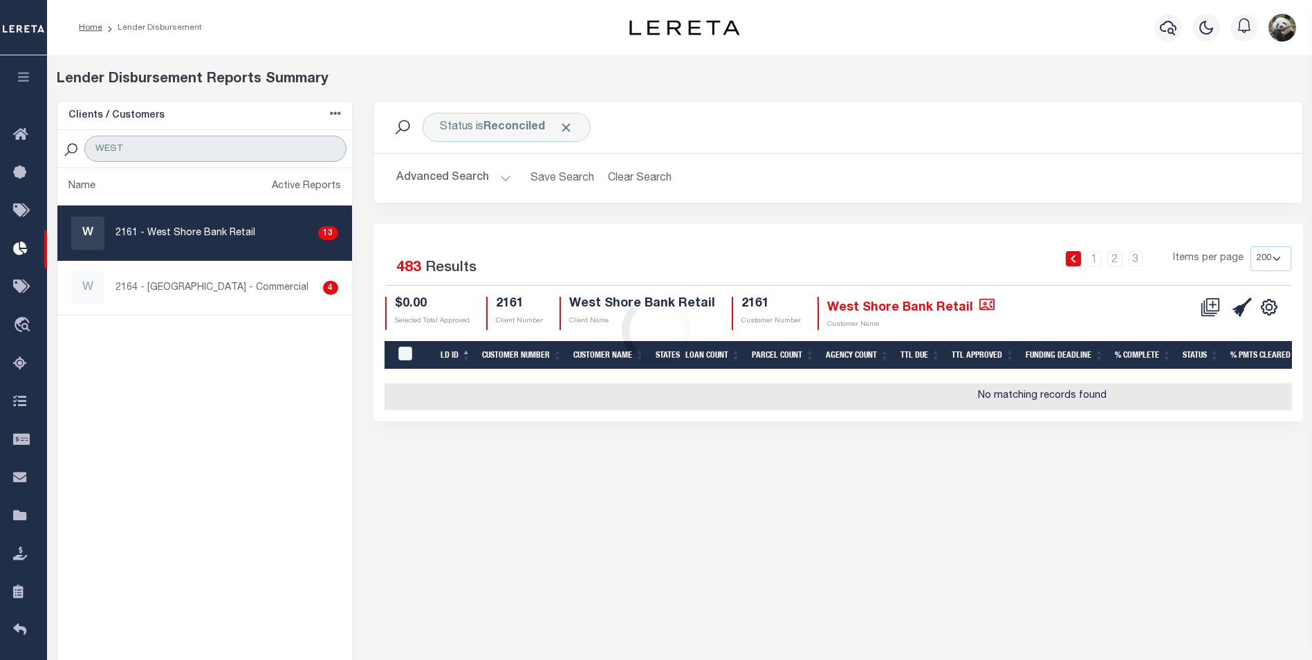
type input "WEST SH"
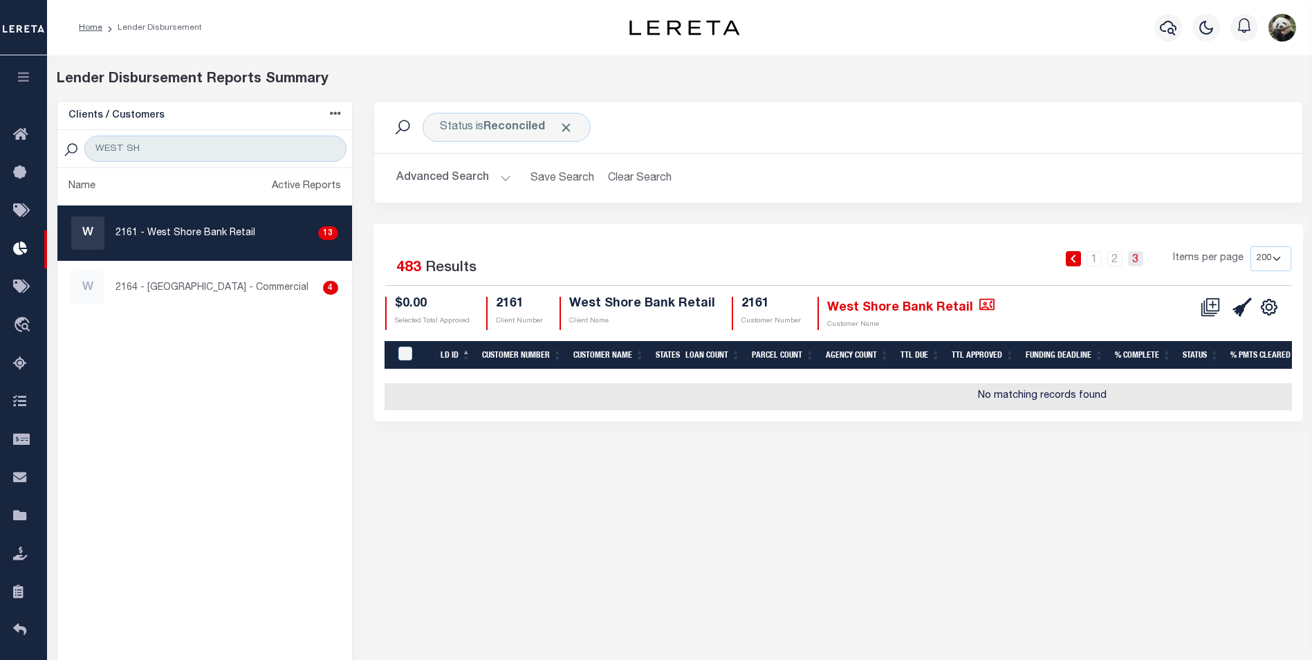
click at [1133, 263] on link "3" at bounding box center [1135, 258] width 15 height 15
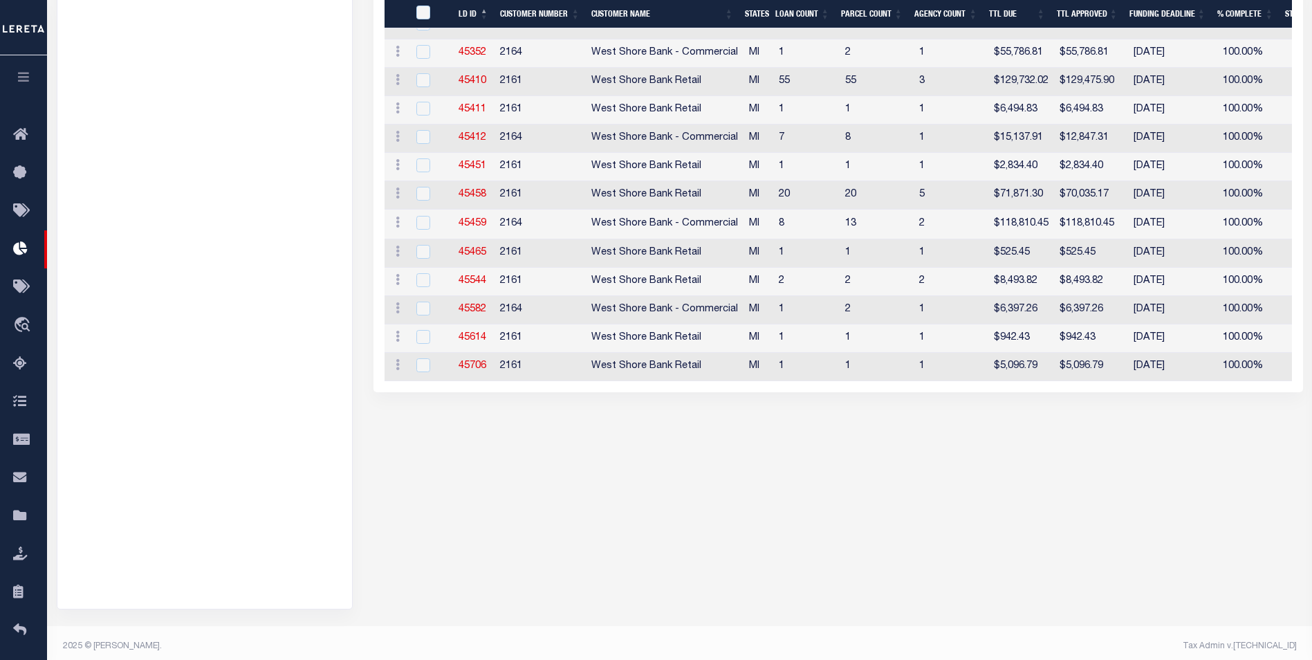
scroll to position [2388, 0]
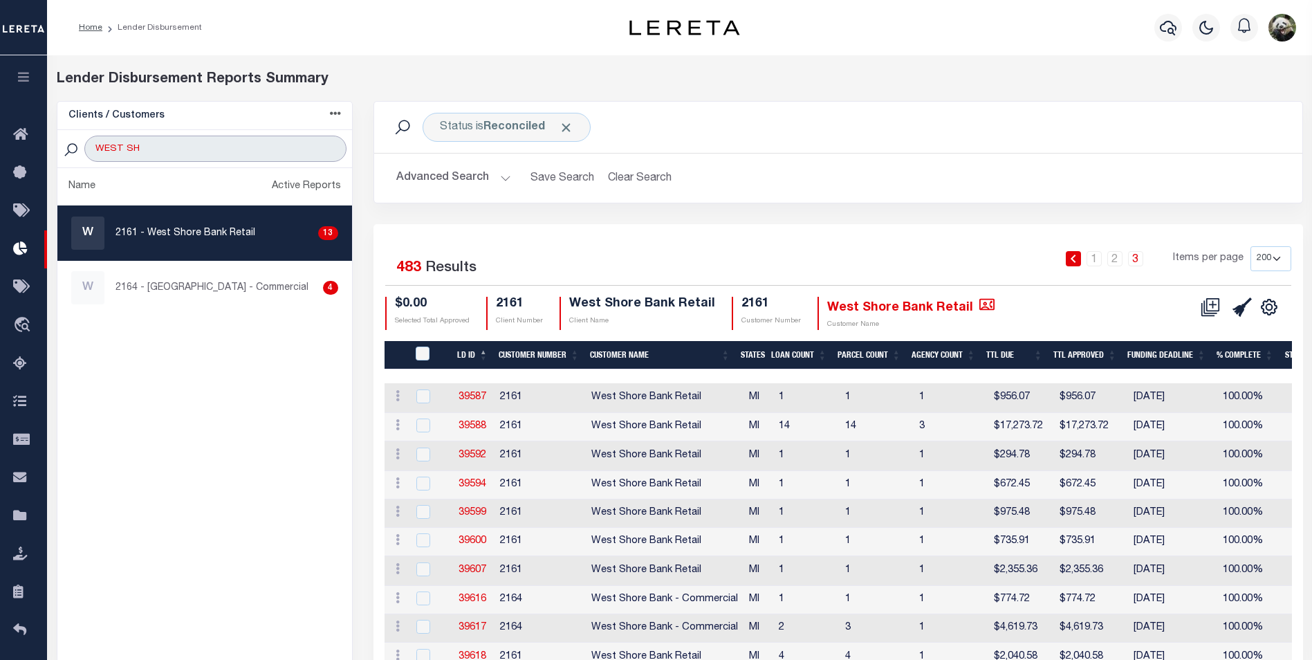
click at [308, 152] on input "WEST SH" at bounding box center [214, 149] width 261 height 26
click at [329, 150] on input "WEST SH" at bounding box center [214, 149] width 261 height 26
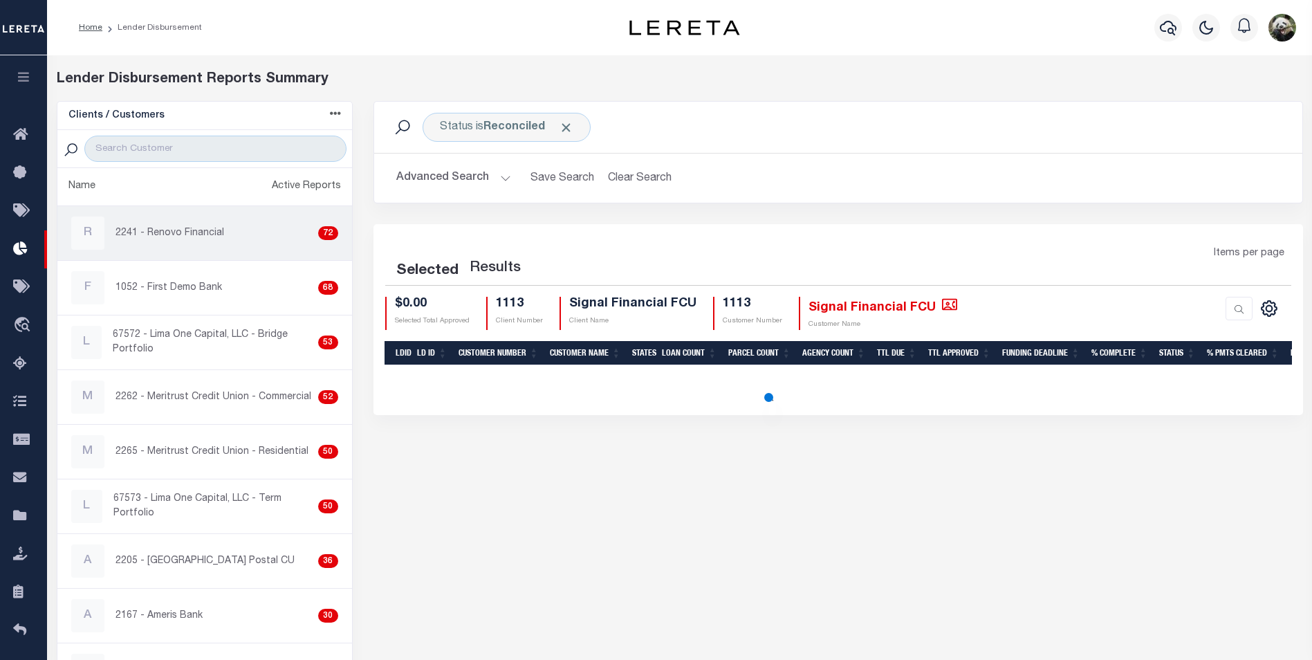
click at [203, 235] on p "2241 - Renovo Financial" at bounding box center [170, 233] width 109 height 15
checkbox input "true"
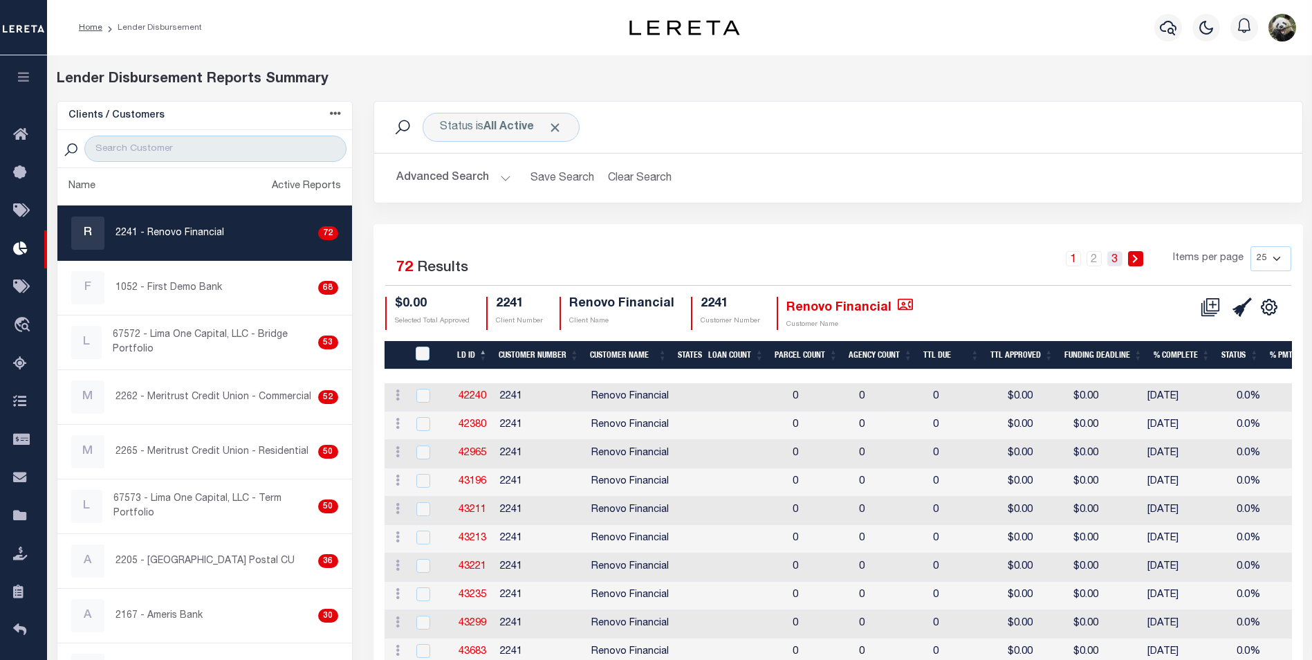
click at [1118, 263] on link "3" at bounding box center [1114, 258] width 15 height 15
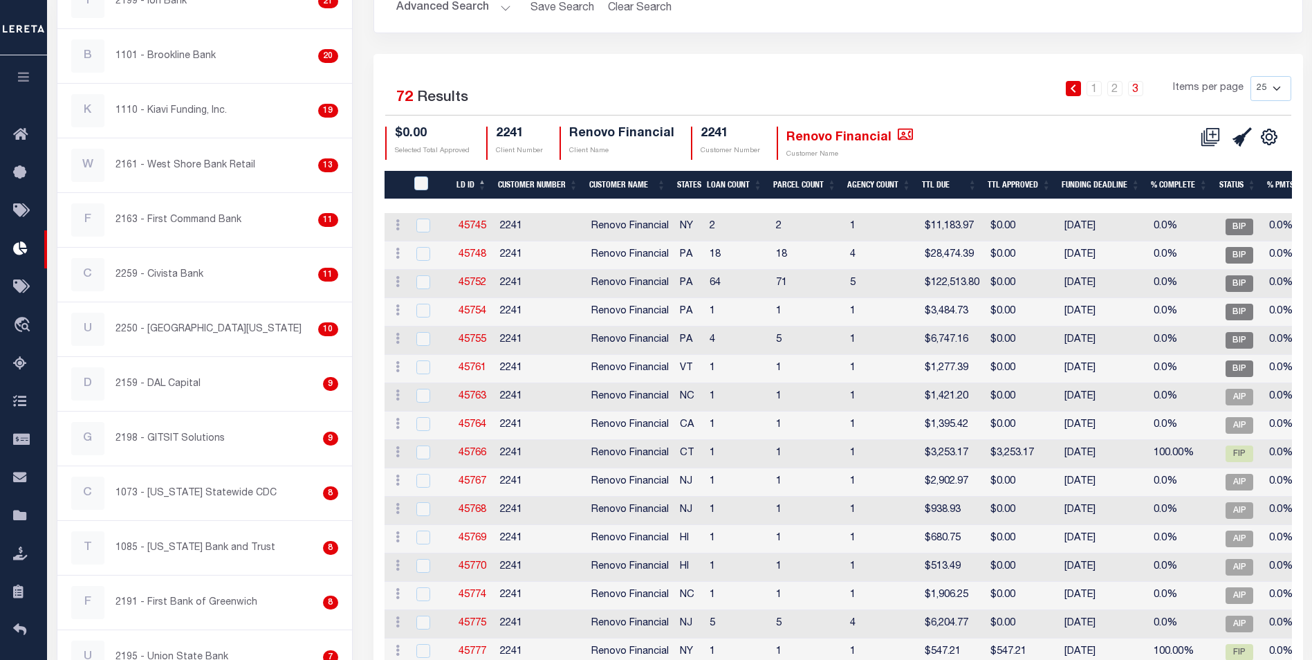
scroll to position [133, 0]
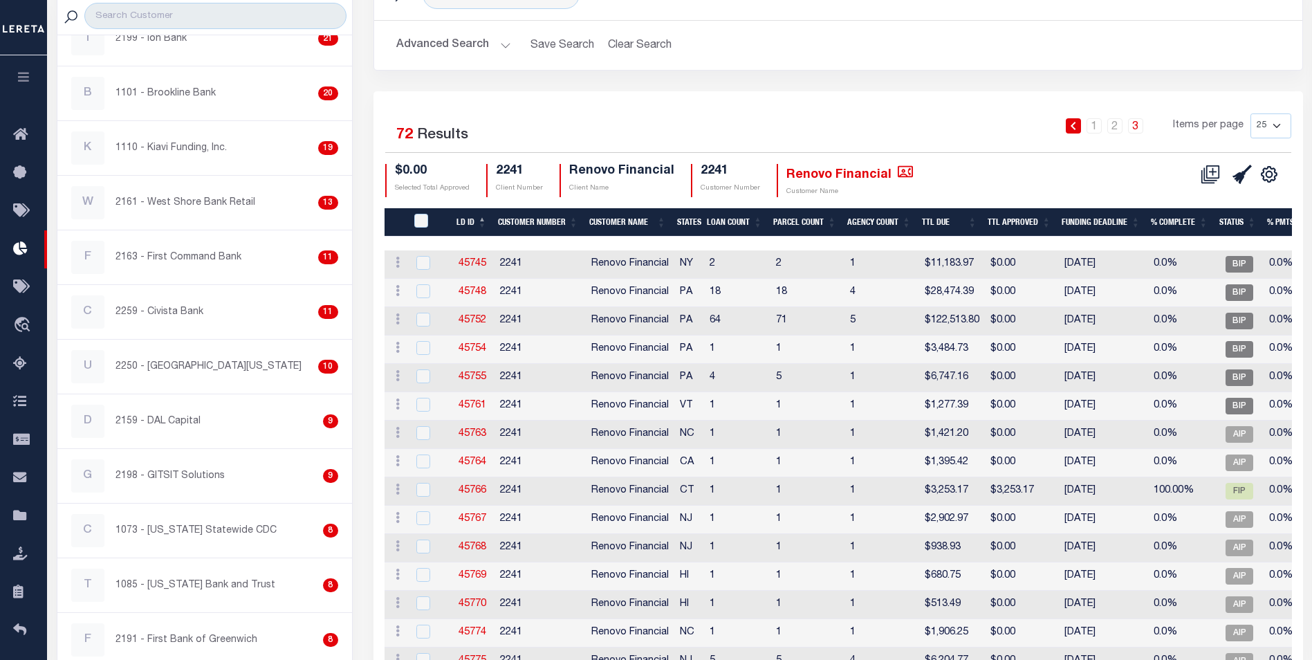
click at [1282, 121] on select "25 50 100 200" at bounding box center [1271, 125] width 41 height 25
select select "200"
click at [1251, 113] on select "25 50 100 200" at bounding box center [1271, 125] width 41 height 25
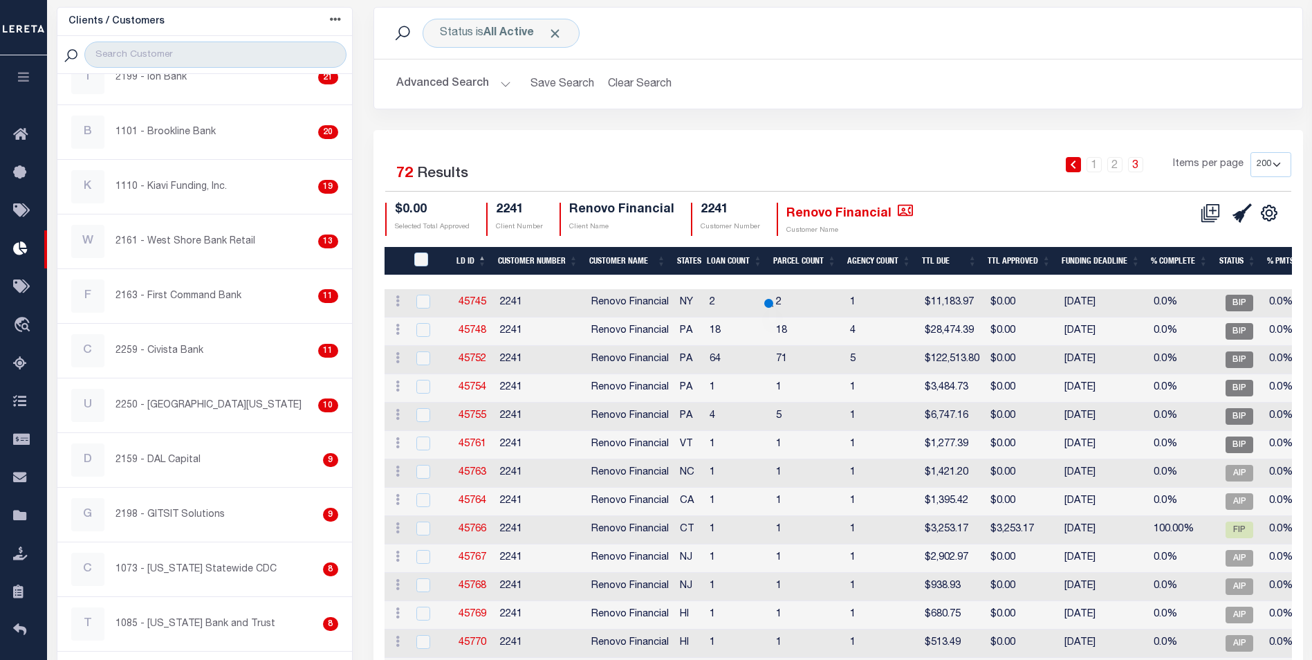
scroll to position [0, 0]
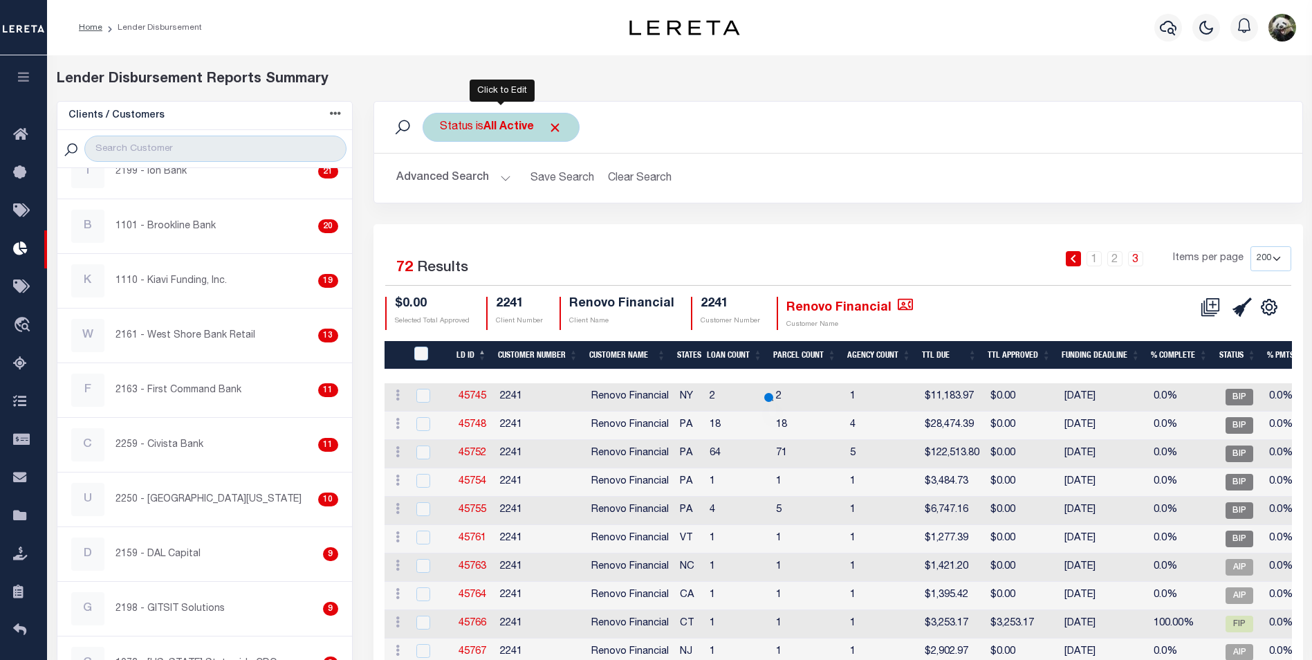
click at [508, 131] on b "All Active" at bounding box center [508, 127] width 50 height 11
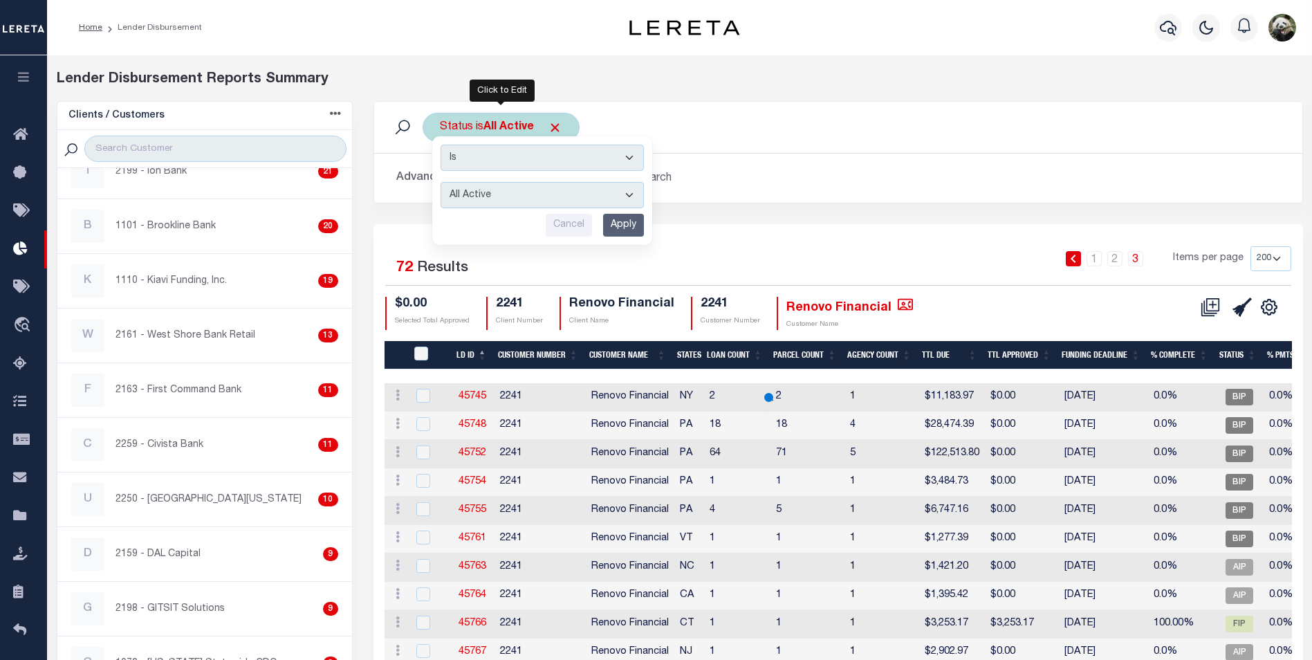
click at [508, 195] on select "All Active Approval In Progress Batching In Progress Complete Do Not Pay Escrow…" at bounding box center [542, 195] width 203 height 26
select select "REC"
click at [441, 182] on select "All Active Approval In Progress Batching In Progress Complete Do Not Pay Escrow…" at bounding box center [542, 195] width 203 height 26
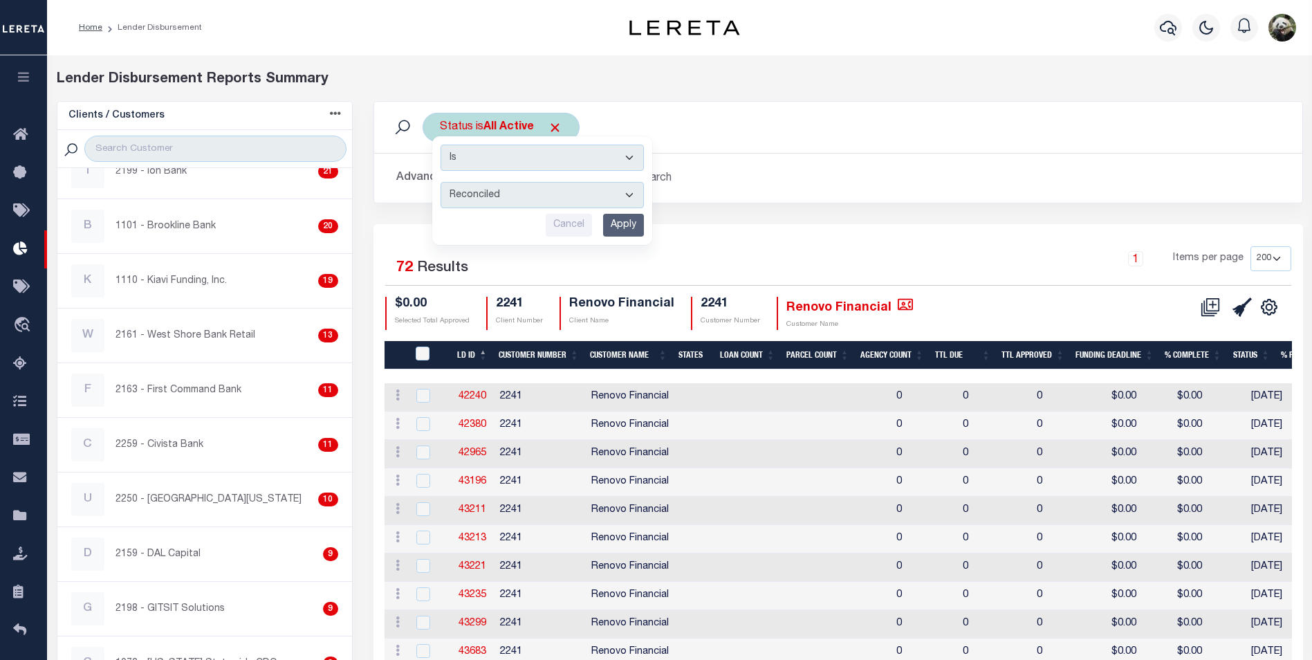
click at [636, 225] on input "Apply" at bounding box center [623, 225] width 41 height 23
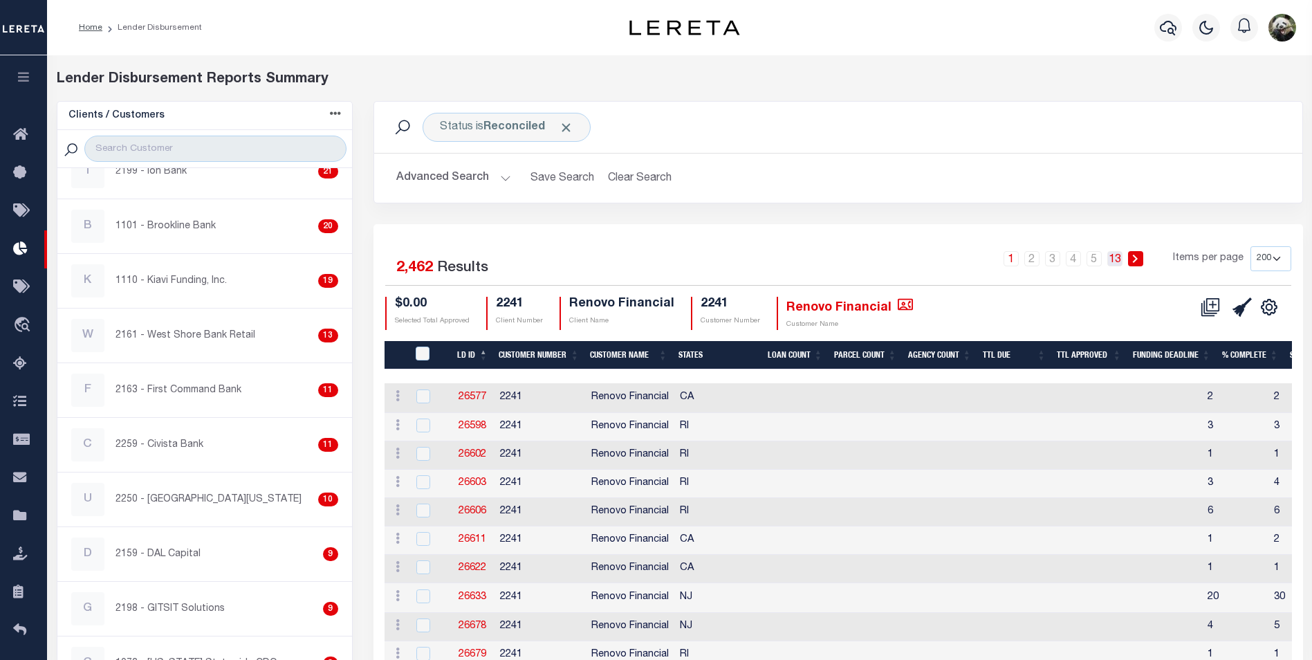
click at [1117, 265] on link "13" at bounding box center [1114, 258] width 15 height 15
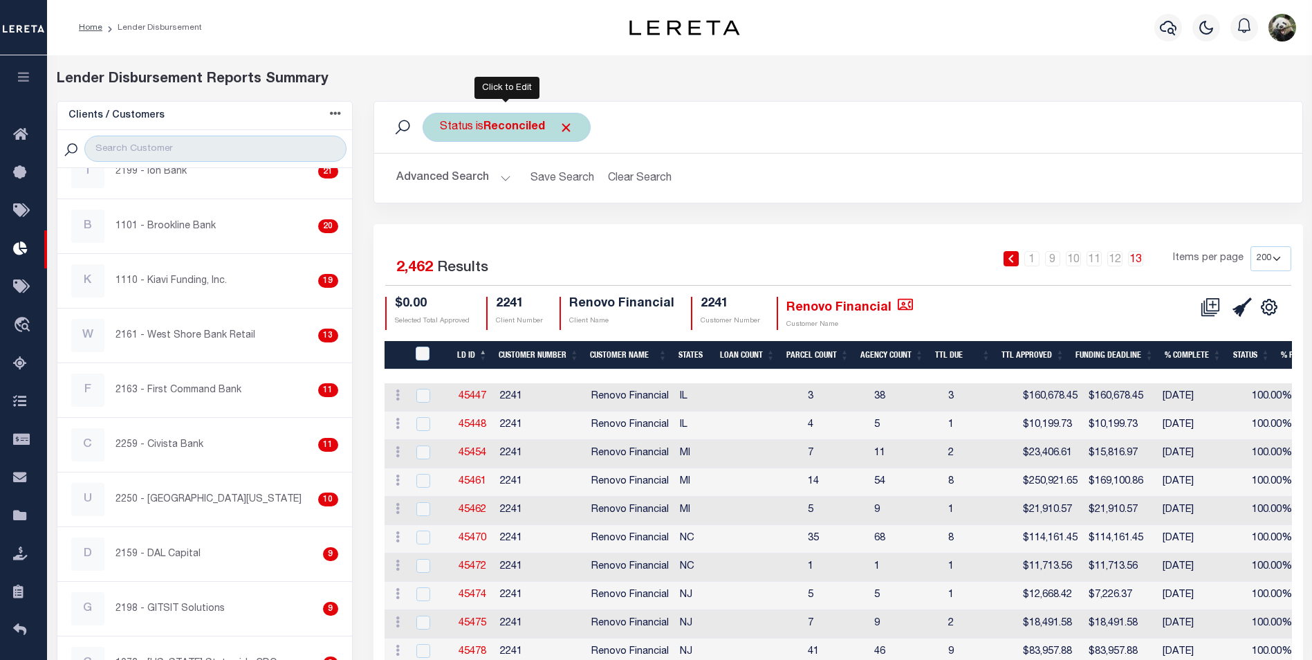
click at [493, 122] on b "Reconciled" at bounding box center [514, 127] width 62 height 11
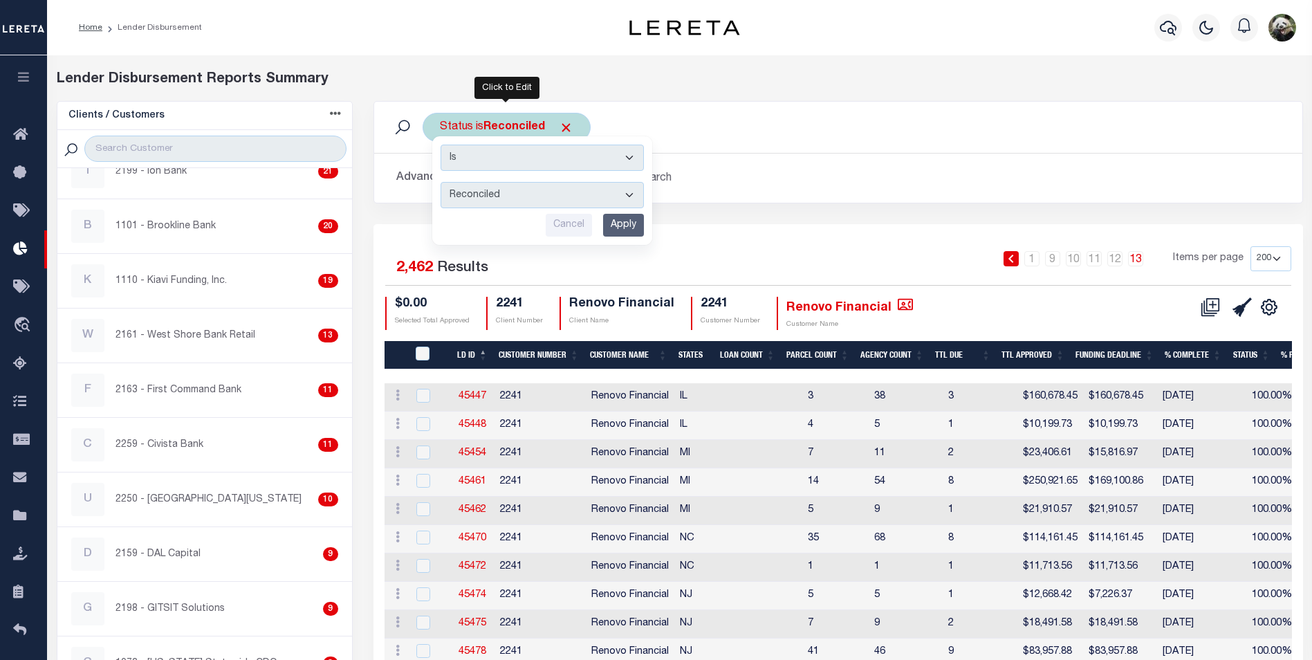
drag, startPoint x: 526, startPoint y: 190, endPoint x: 515, endPoint y: 196, distance: 12.4
click at [526, 190] on select "All Active Approval In Progress Batching In Progress Complete Do Not Pay Escrow…" at bounding box center [542, 195] width 203 height 26
select select "Active"
click at [441, 182] on select "All Active Approval In Progress Batching In Progress Complete Do Not Pay Escrow…" at bounding box center [542, 195] width 203 height 26
click at [628, 225] on input "Apply" at bounding box center [623, 225] width 41 height 23
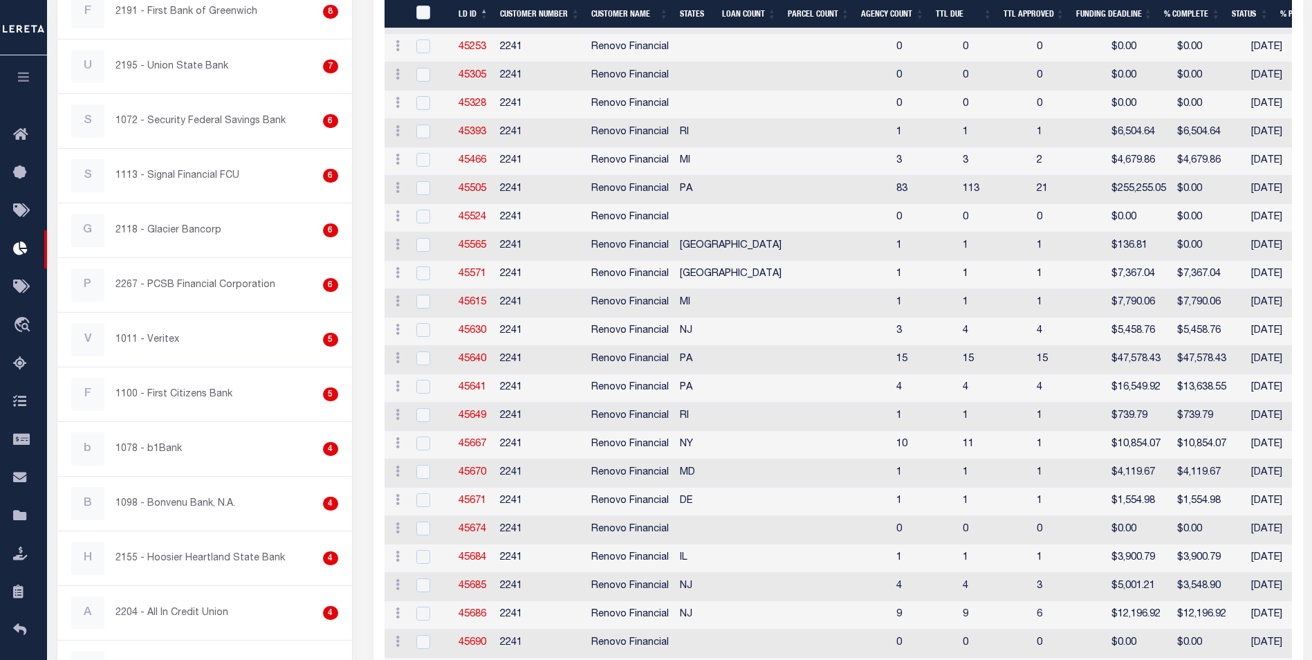
scroll to position [1107, 0]
